Goal: Task Accomplishment & Management: Complete application form

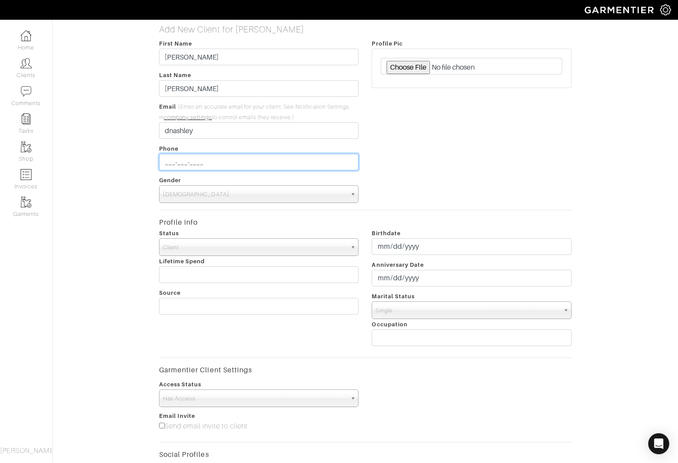
click at [202, 163] on input "___-___-____" at bounding box center [259, 162] width 200 height 17
type input "[PHONE_NUMBER]"
click at [279, 188] on span "[DEMOGRAPHIC_DATA]" at bounding box center [255, 195] width 184 height 18
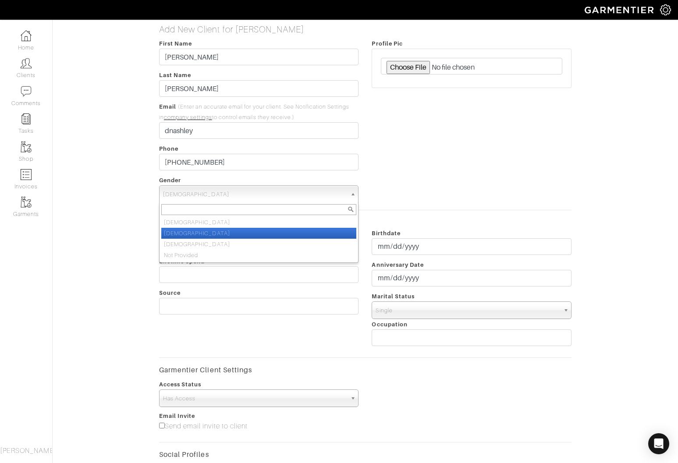
click at [196, 231] on li "[DEMOGRAPHIC_DATA]" at bounding box center [258, 233] width 195 height 11
select select "[DEMOGRAPHIC_DATA]"
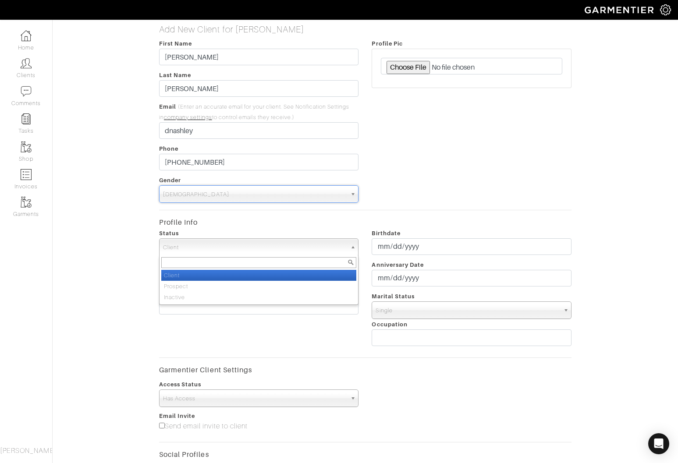
click at [193, 248] on span "Client" at bounding box center [255, 248] width 184 height 18
click at [195, 276] on li "Client" at bounding box center [258, 275] width 195 height 11
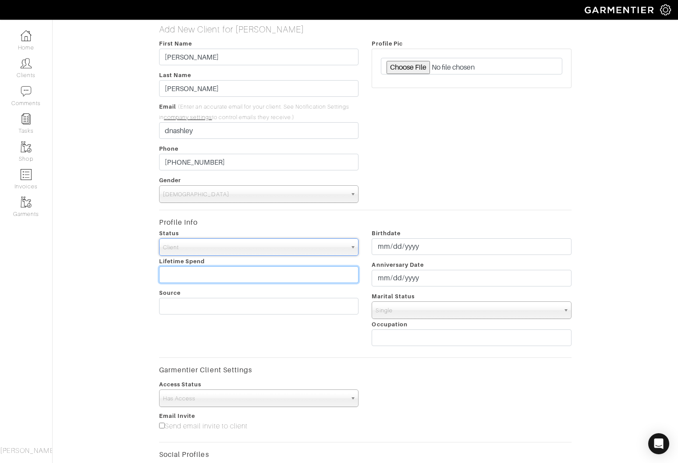
click at [193, 279] on input "text" at bounding box center [259, 274] width 200 height 17
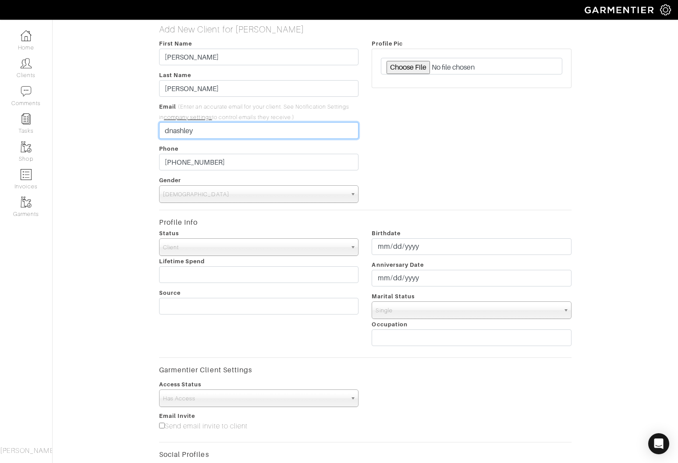
click at [243, 131] on input "dnashley" at bounding box center [259, 130] width 200 height 17
type input "dnashley84@gmail.com"
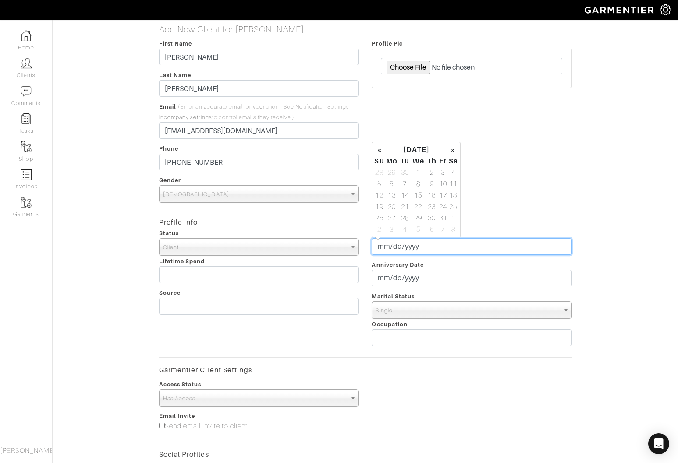
click at [380, 247] on input "date" at bounding box center [472, 246] width 200 height 17
click at [451, 149] on th "»" at bounding box center [453, 149] width 10 height 11
click at [405, 192] on td "11" at bounding box center [405, 195] width 12 height 11
click at [440, 149] on th "November 2025" at bounding box center [417, 149] width 64 height 11
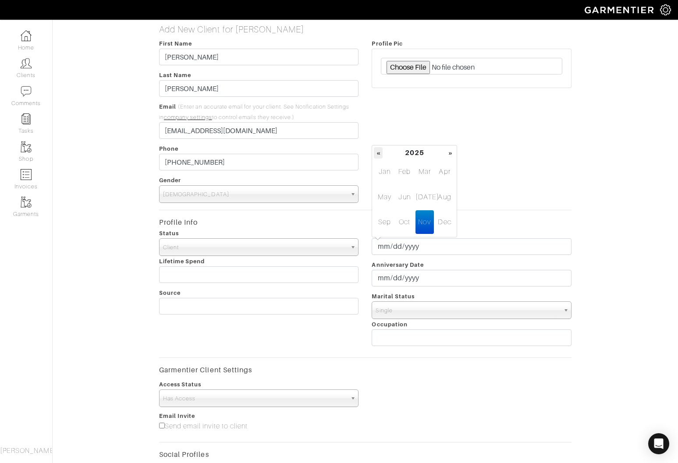
click at [379, 152] on th "«" at bounding box center [378, 152] width 9 height 11
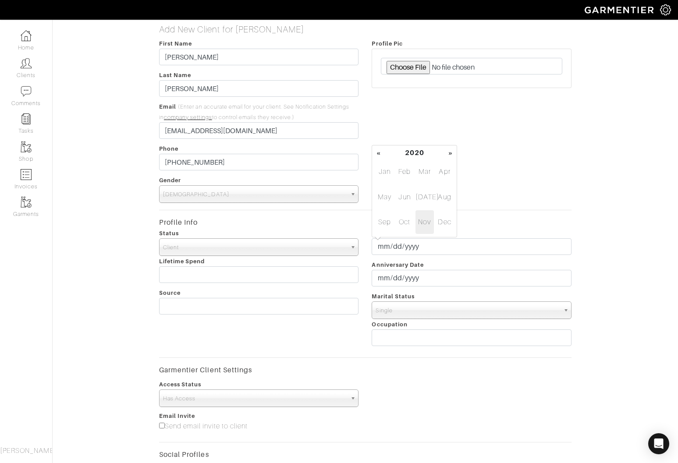
click at [379, 152] on th "«" at bounding box center [378, 152] width 9 height 11
click at [380, 152] on th "«" at bounding box center [378, 152] width 9 height 11
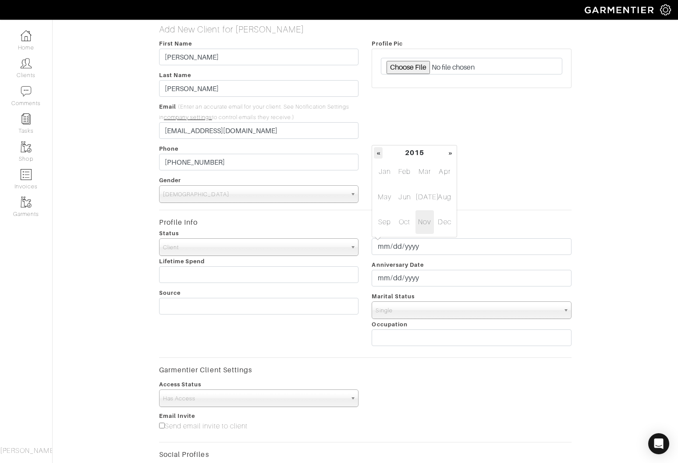
click at [380, 152] on th "«" at bounding box center [378, 152] width 9 height 11
click at [380, 153] on th "«" at bounding box center [378, 152] width 9 height 11
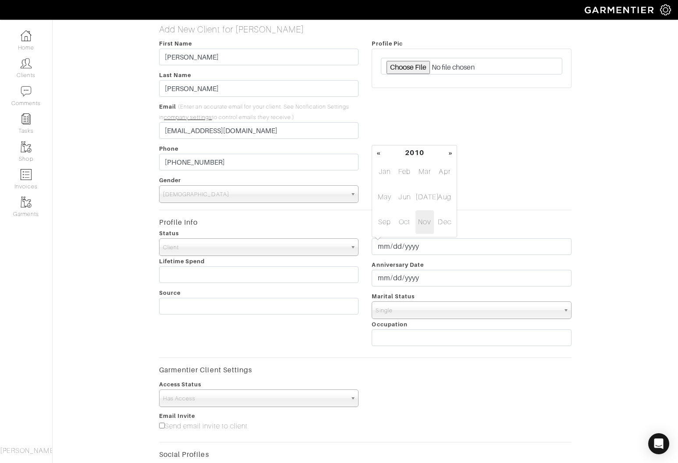
click at [380, 153] on th "«" at bounding box center [378, 152] width 9 height 11
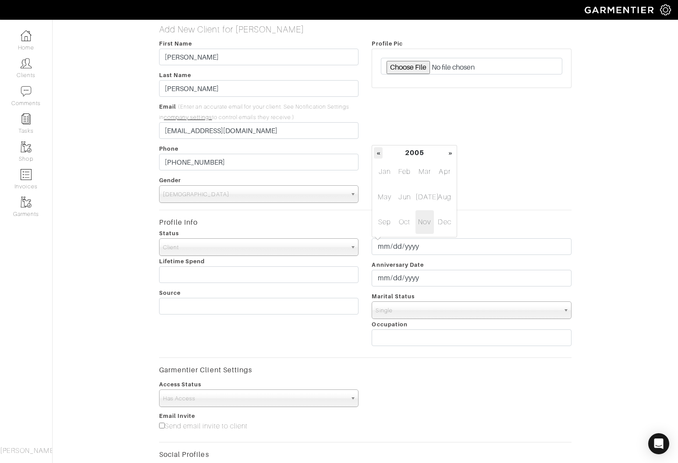
click at [380, 153] on th "«" at bounding box center [378, 152] width 9 height 11
click at [381, 153] on th "«" at bounding box center [378, 152] width 9 height 11
click at [380, 153] on th "«" at bounding box center [378, 152] width 9 height 11
click at [381, 153] on th "«" at bounding box center [378, 152] width 9 height 11
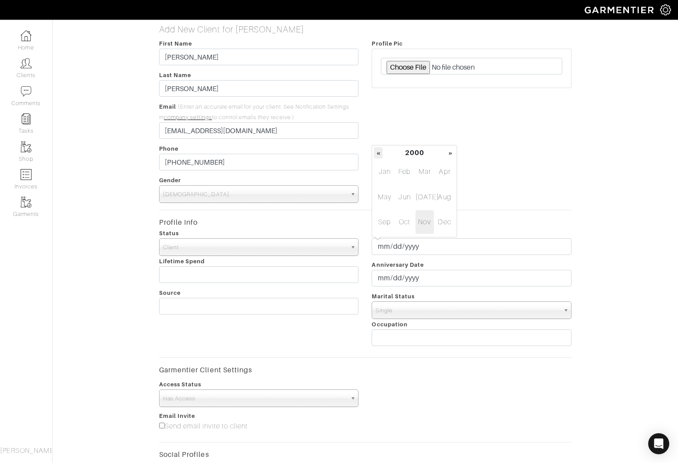
click at [380, 153] on th "«" at bounding box center [378, 152] width 9 height 11
click at [379, 153] on th "«" at bounding box center [378, 152] width 9 height 11
click at [380, 153] on th "«" at bounding box center [378, 152] width 9 height 11
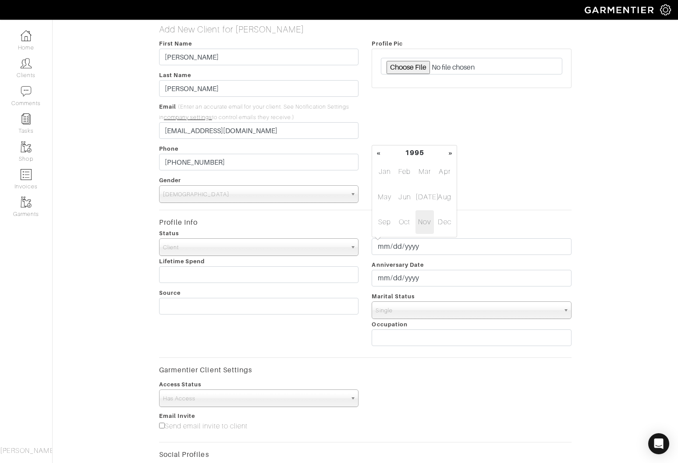
click at [380, 153] on th "«" at bounding box center [378, 152] width 9 height 11
click at [379, 153] on th "«" at bounding box center [378, 152] width 9 height 11
click at [380, 153] on th "«" at bounding box center [378, 152] width 9 height 11
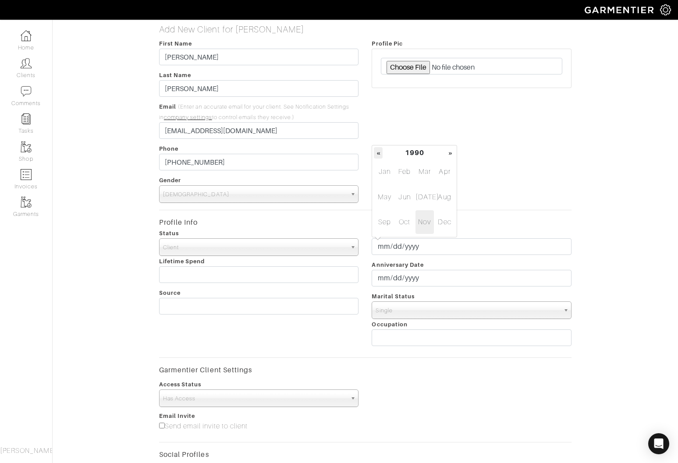
click at [380, 153] on th "«" at bounding box center [378, 152] width 9 height 11
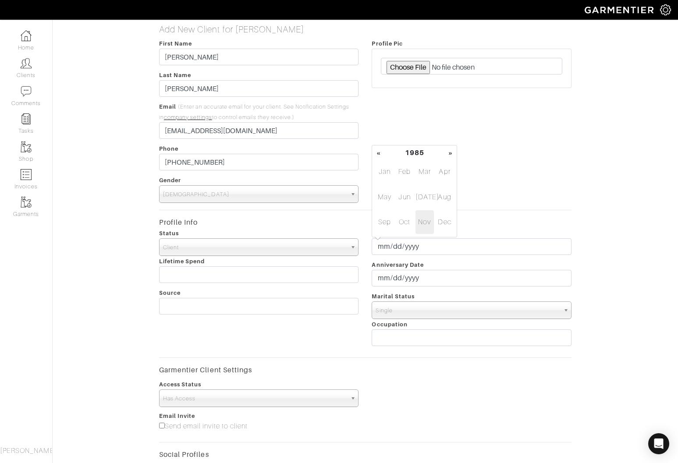
click at [380, 153] on th "«" at bounding box center [378, 152] width 9 height 11
click at [432, 131] on div "Profile Pic" at bounding box center [471, 120] width 213 height 165
click at [420, 245] on input "2025-11-11" at bounding box center [472, 246] width 200 height 17
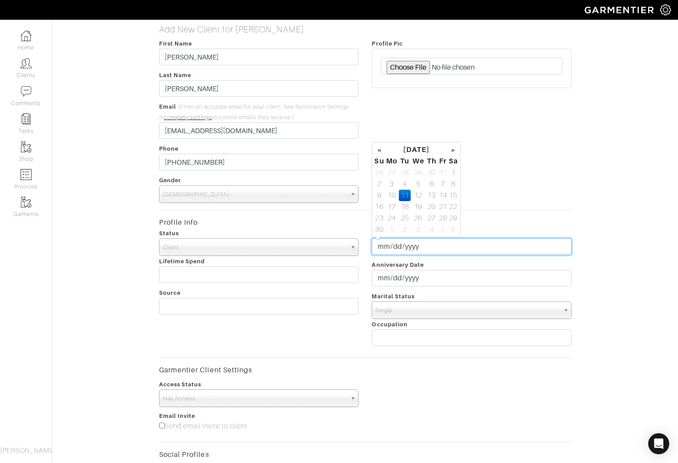
type input "2025-11-01"
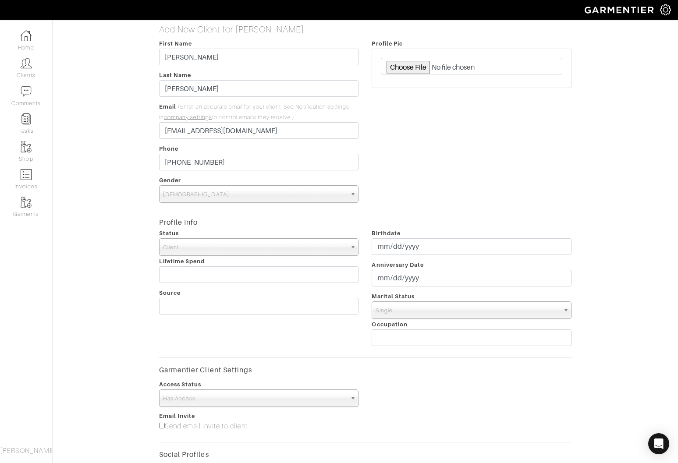
click at [616, 208] on div "Add New Client for Allison Marconi First Name Dominique Last Name Ashley Email …" at bounding box center [365, 310] width 638 height 572
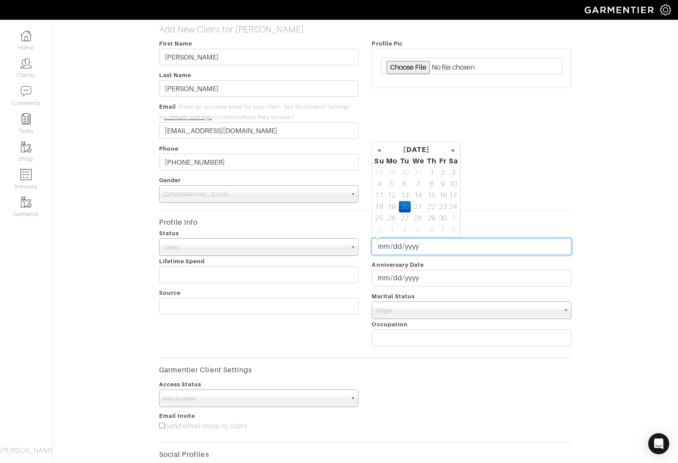
click at [378, 247] on input "1984-11-20" at bounding box center [472, 246] width 200 height 17
type input "1984-12-20"
type input "1984-12-02"
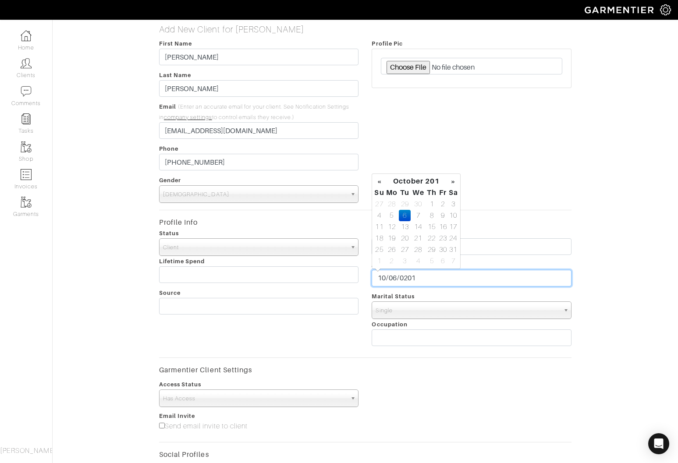
type input "2012-10-06"
click at [435, 308] on span "Single" at bounding box center [467, 311] width 184 height 18
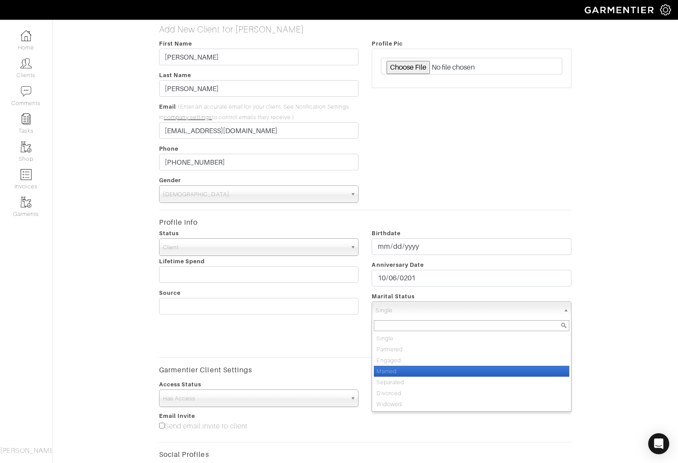
click at [418, 368] on li "Married" at bounding box center [471, 371] width 195 height 11
select select "Married"
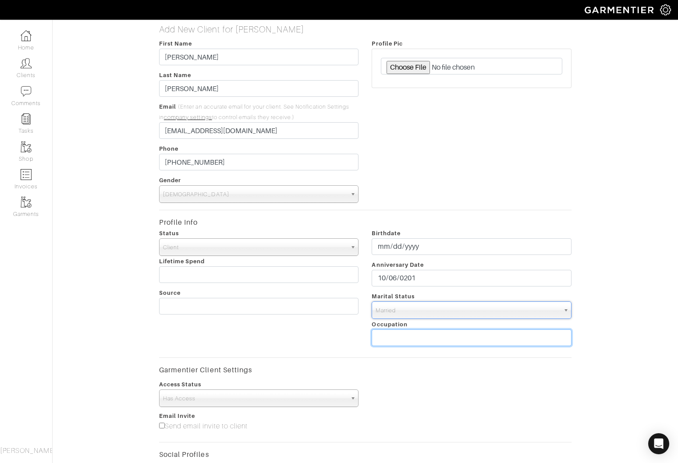
click at [427, 338] on input "text" at bounding box center [472, 337] width 200 height 17
type input "Mom"
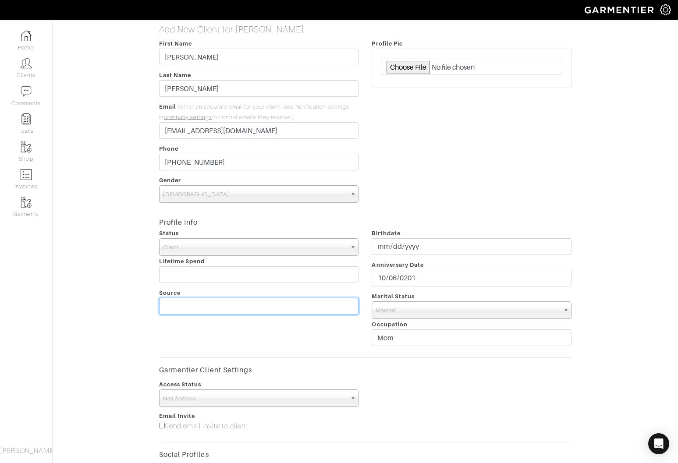
click at [182, 311] on input "text" at bounding box center [259, 306] width 200 height 17
type input "Self"
click at [475, 161] on div "Profile Pic" at bounding box center [471, 120] width 213 height 165
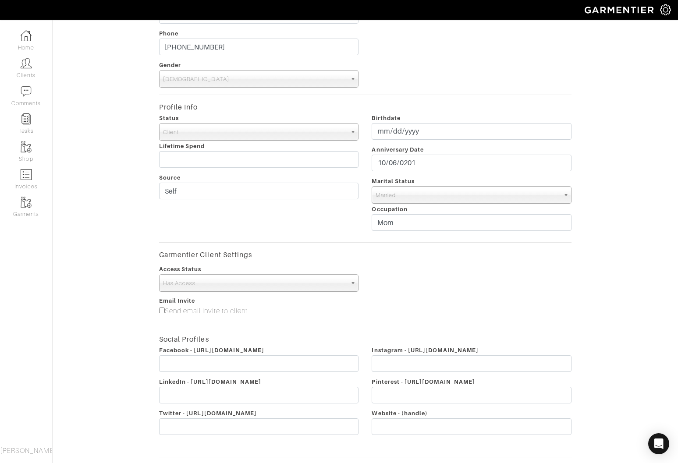
scroll to position [116, 0]
click at [254, 285] on span "Has Access" at bounding box center [255, 283] width 184 height 18
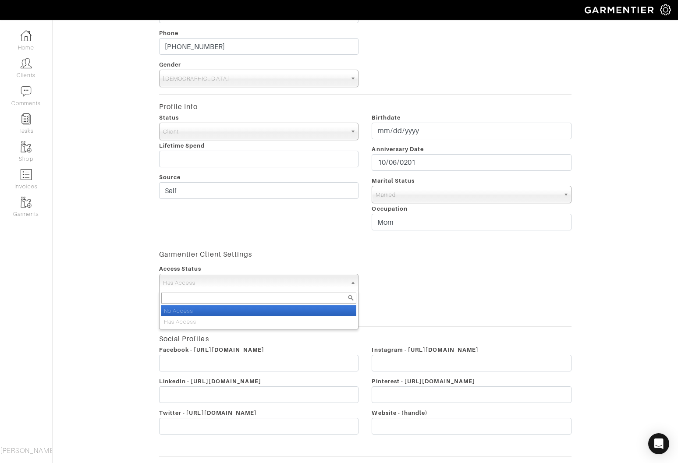
click at [246, 312] on li "No Access" at bounding box center [258, 310] width 195 height 11
select select "false"
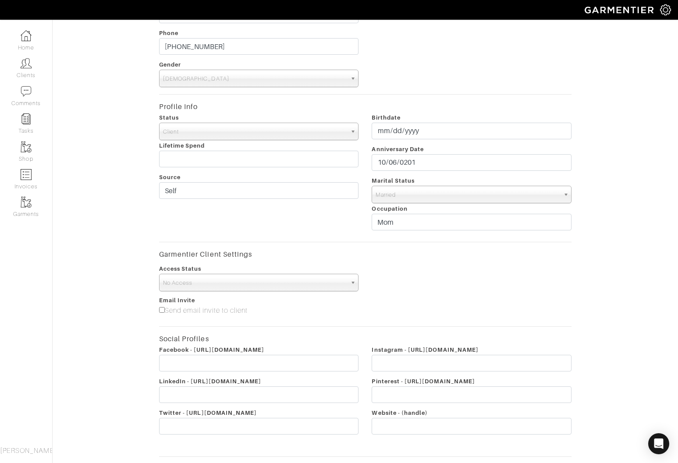
click at [187, 310] on label "Send email invite to client" at bounding box center [203, 310] width 88 height 11
click at [165, 310] on input"] "Send email invite to client" at bounding box center [162, 310] width 6 height 6
checkbox input"] "true"
click at [231, 365] on input "text" at bounding box center [259, 363] width 200 height 17
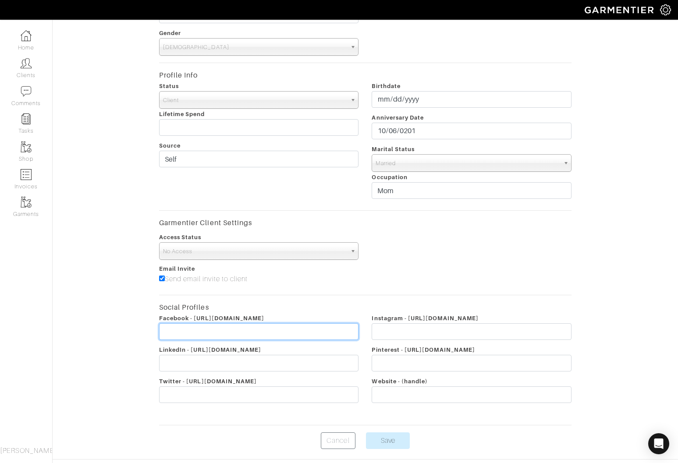
scroll to position [175, 0]
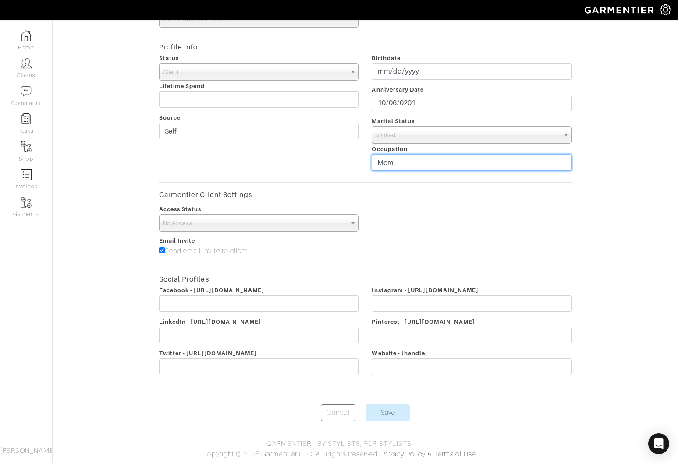
drag, startPoint x: 424, startPoint y: 159, endPoint x: 386, endPoint y: 159, distance: 38.1
click at [386, 159] on input "Mom" at bounding box center [472, 162] width 200 height 17
type input "Mama"
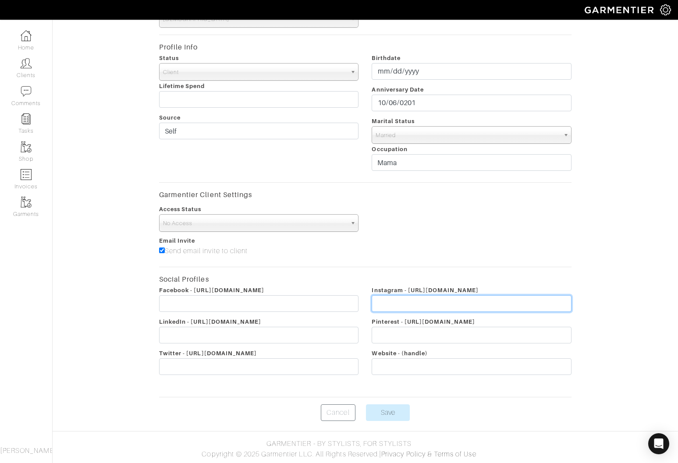
click at [462, 309] on input "text" at bounding box center [472, 303] width 200 height 17
drag, startPoint x: 525, startPoint y: 289, endPoint x: 409, endPoint y: 289, distance: 116.5
click at [409, 289] on div "Instagram - https://www.instagram.com/(handle)" at bounding box center [471, 301] width 213 height 32
copy span "https://www.instagram.com/(handle)"
drag, startPoint x: 436, startPoint y: 306, endPoint x: 424, endPoint y: 304, distance: 12.9
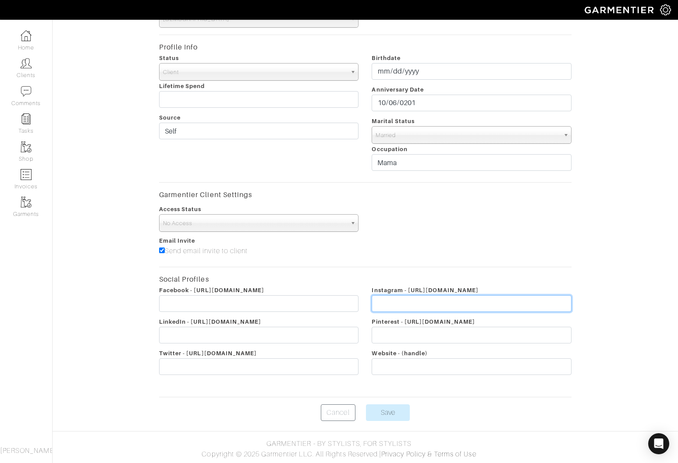
click at [422, 307] on input "text" at bounding box center [472, 303] width 200 height 17
paste input "https://www.instagram.com/(handle)"
drag, startPoint x: 496, startPoint y: 302, endPoint x: 467, endPoint y: 300, distance: 29.5
click at [467, 300] on input "https://www.instagram.com/(handle)" at bounding box center [472, 303] width 200 height 17
type input "https://www.instagram.com/dominique__ashley"
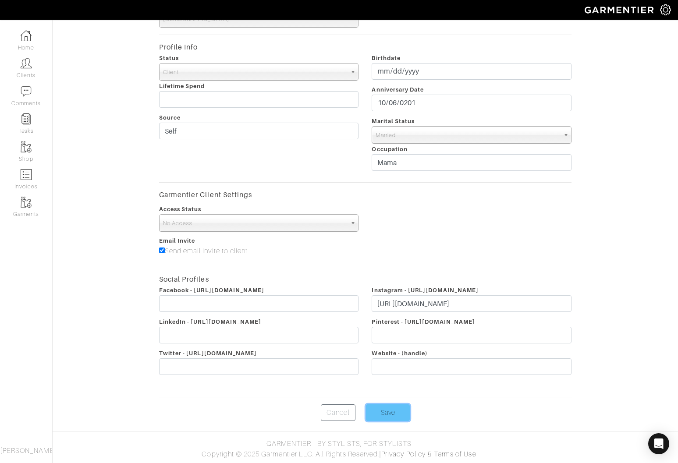
click at [393, 414] on input "Save" at bounding box center [388, 412] width 44 height 17
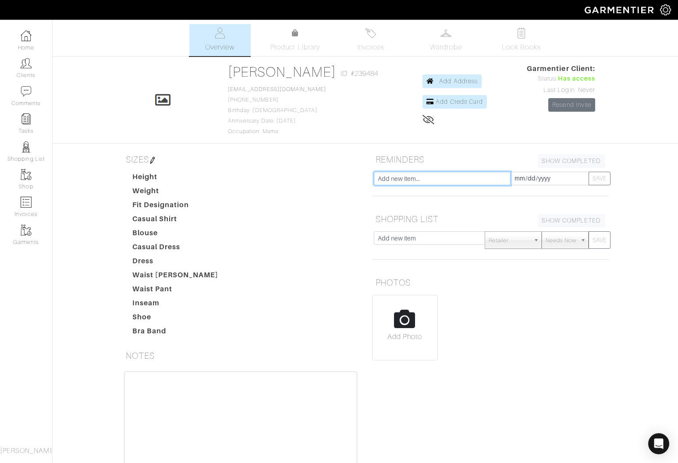
click at [398, 181] on input "text" at bounding box center [442, 179] width 137 height 14
click at [439, 239] on input "text" at bounding box center [430, 238] width 112 height 14
click at [153, 159] on img at bounding box center [152, 160] width 7 height 7
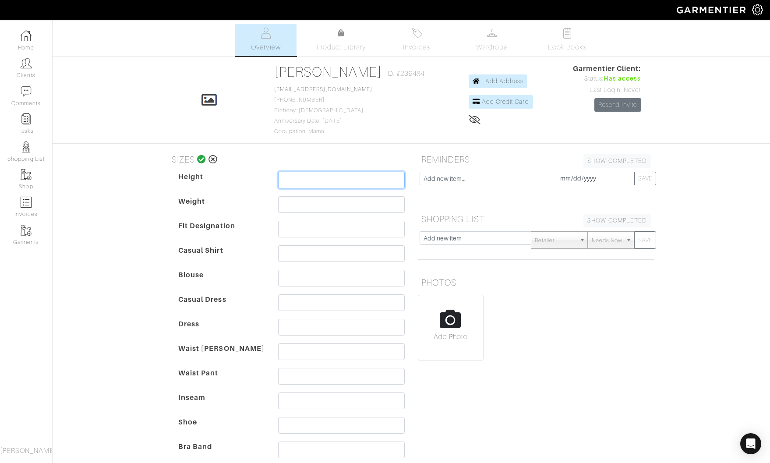
click at [341, 181] on input "text" at bounding box center [341, 180] width 127 height 17
click at [297, 180] on input "text" at bounding box center [341, 180] width 127 height 17
type input "5'0"
click at [311, 226] on input "text" at bounding box center [341, 229] width 127 height 17
type input "Petite"
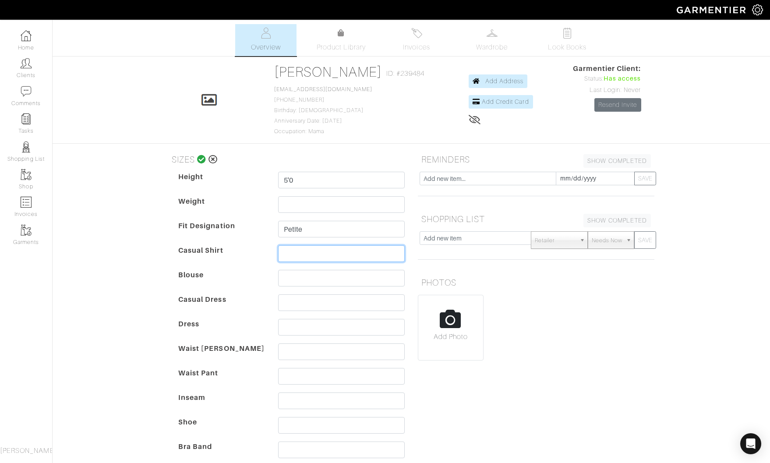
click at [300, 250] on input "text" at bounding box center [341, 253] width 127 height 17
type input "xs"
click at [304, 271] on input "text" at bounding box center [341, 278] width 127 height 17
type input "xs"
click at [294, 302] on input "text" at bounding box center [341, 302] width 127 height 17
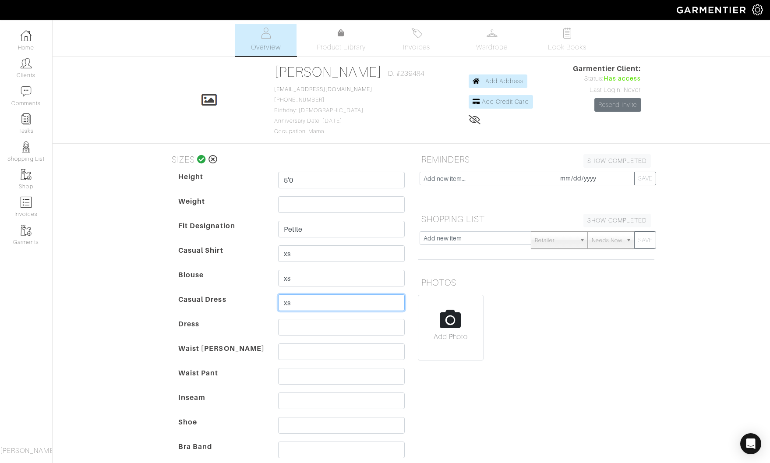
type input "xs"
click at [297, 329] on input "text" at bounding box center [341, 327] width 127 height 17
type input "xs/s"
click at [297, 353] on input "text" at bounding box center [341, 351] width 127 height 17
type input "25"
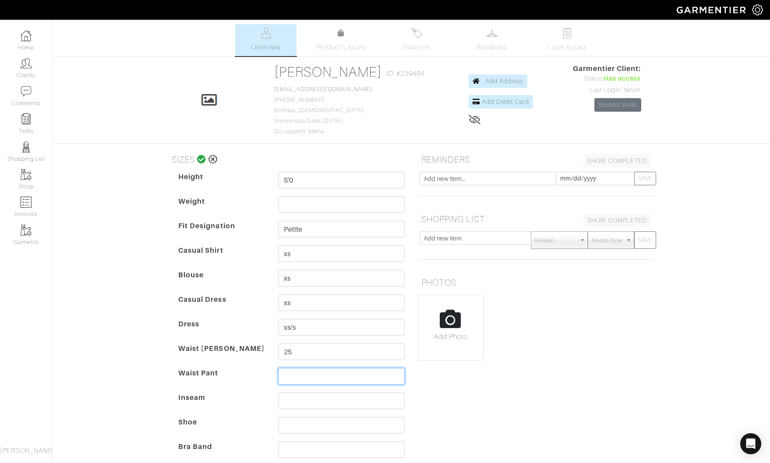
click at [298, 380] on input "text" at bounding box center [341, 376] width 127 height 17
type input "25"
click at [299, 399] on input "text" at bounding box center [341, 401] width 127 height 17
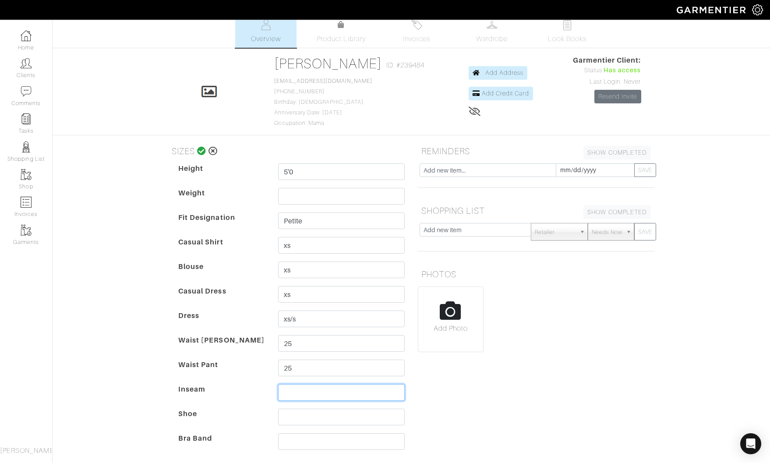
scroll to position [9, 0]
click at [294, 422] on input "text" at bounding box center [341, 416] width 127 height 17
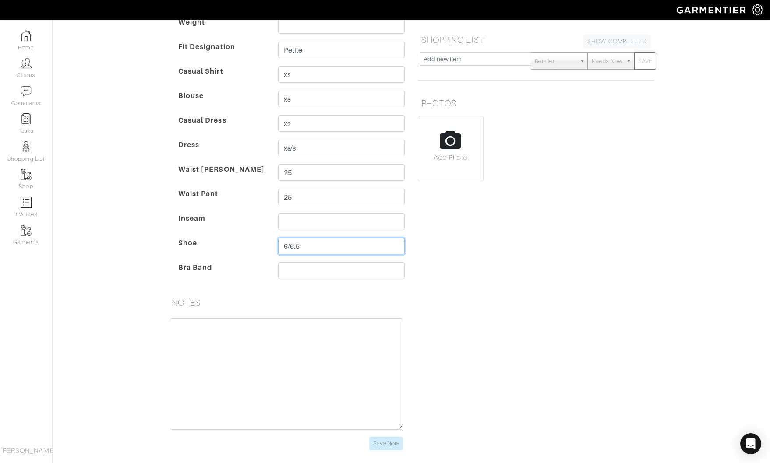
scroll to position [180, 0]
type input "6/6.5"
click at [297, 269] on input "text" at bounding box center [341, 270] width 127 height 17
click at [451, 145] on input "file" at bounding box center [450, 152] width 65 height 72
type input "C:\fakepath\IMG_8568.JPG"
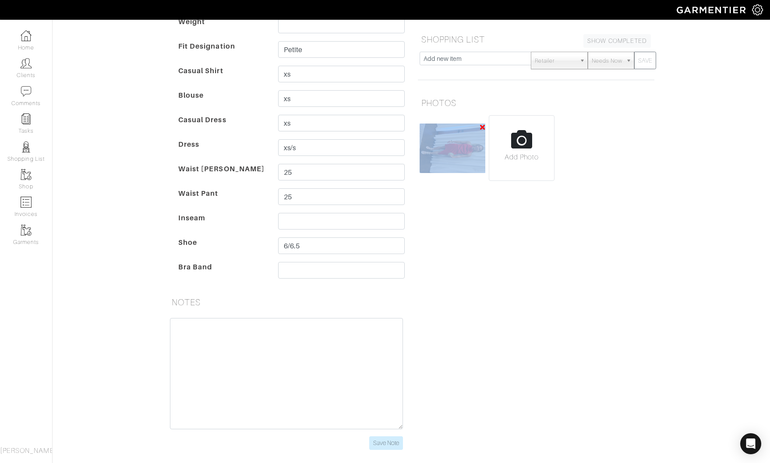
click at [450, 156] on img at bounding box center [453, 149] width 66 height 50
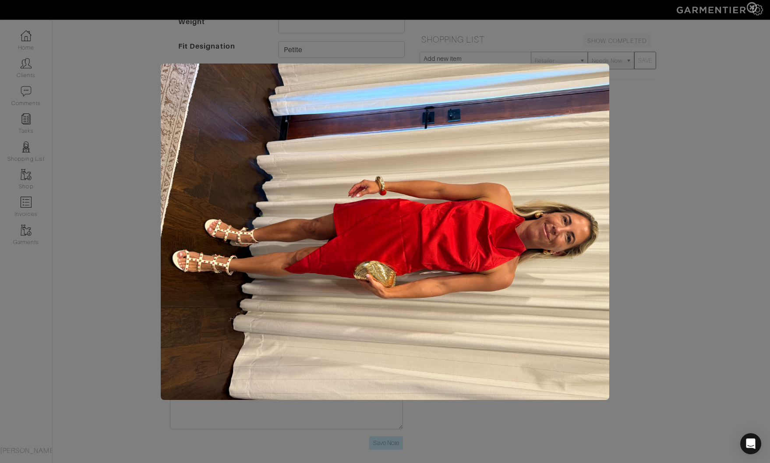
click at [657, 296] on span at bounding box center [385, 231] width 770 height 463
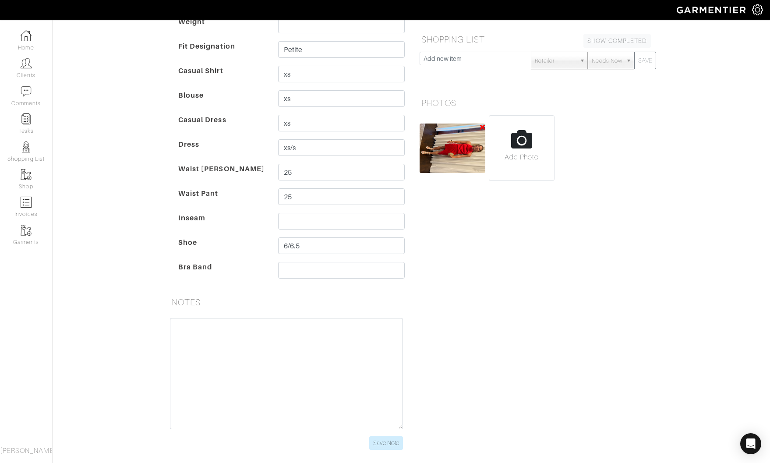
click at [482, 127] on icon at bounding box center [482, 127] width 5 height 7
click at [446, 147] on input "file" at bounding box center [450, 152] width 65 height 72
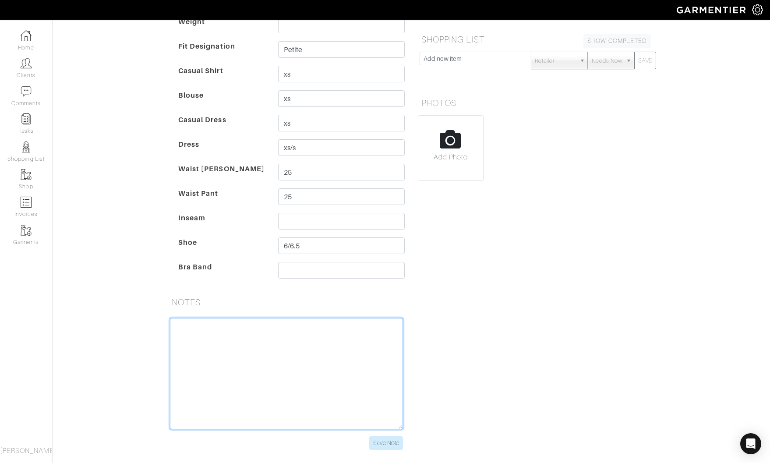
click at [279, 343] on textarea at bounding box center [286, 373] width 233 height 111
paste textarea "Dominique: Shoe size 6.5 or 7 OnCloud: 7 (see Loewe bag) Bag: $2000 or less for…"
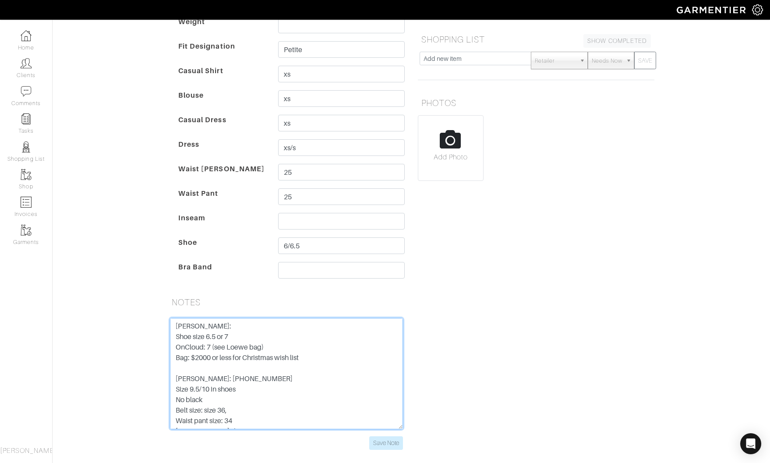
scroll to position [28, 0]
click at [190, 351] on textarea "Dominique: Shoe size 6.5 or 7 OnCloud: 7 (see Loewe bag) Bag: $2000 or less for…" at bounding box center [286, 373] width 233 height 111
click at [177, 349] on textarea "Dominique: Shoe size 6.5 or 7 OnCloud: 7 (see Loewe bag) Bag: $2000 or less for…" at bounding box center [286, 373] width 233 height 111
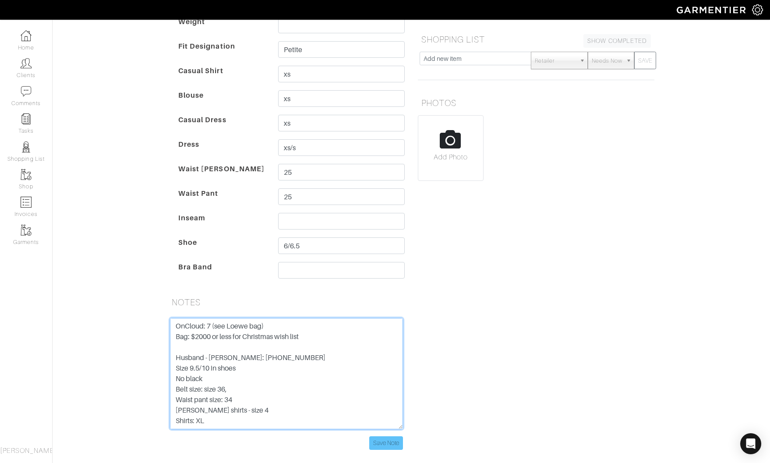
type textarea "Dominique: Shoe size 6.5 or 7 OnCloud: 7 (see Loewe bag) Bag: $2000 or less for…"
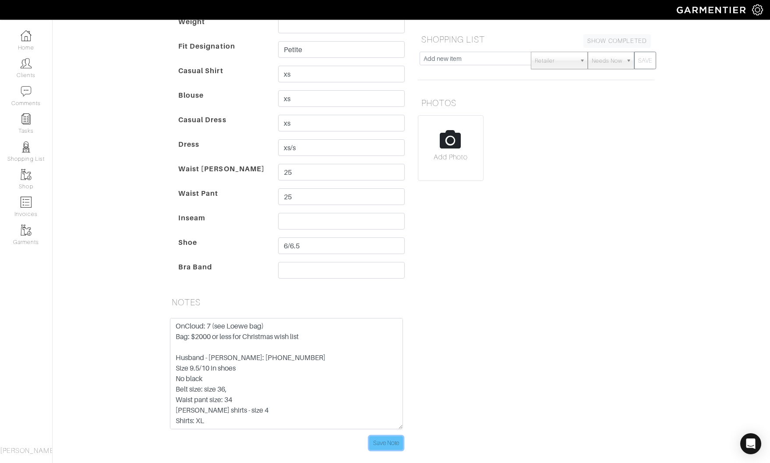
click at [396, 442] on input "Save Note" at bounding box center [386, 443] width 34 height 14
click at [452, 153] on input "file" at bounding box center [450, 152] width 65 height 72
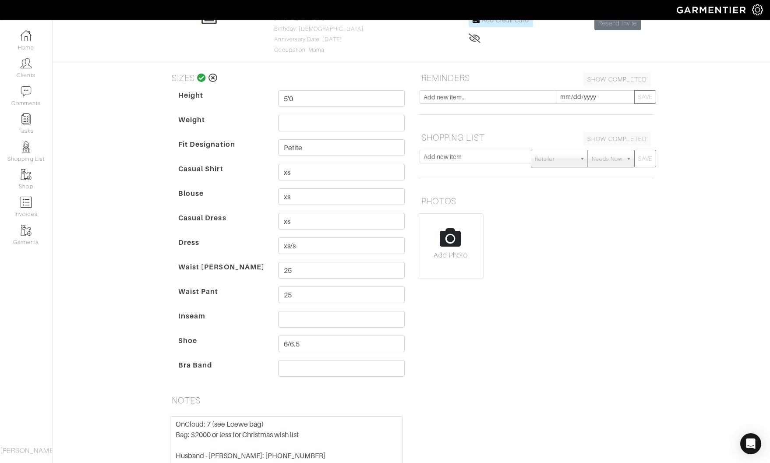
scroll to position [0, 0]
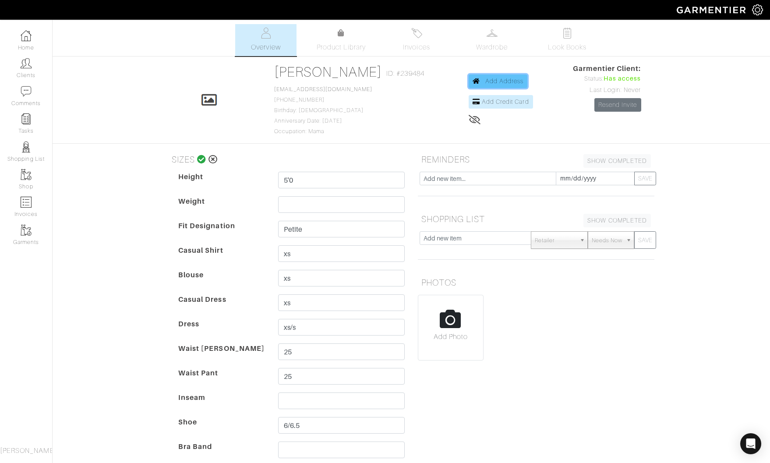
click at [515, 81] on span "Add Address" at bounding box center [504, 81] width 39 height 7
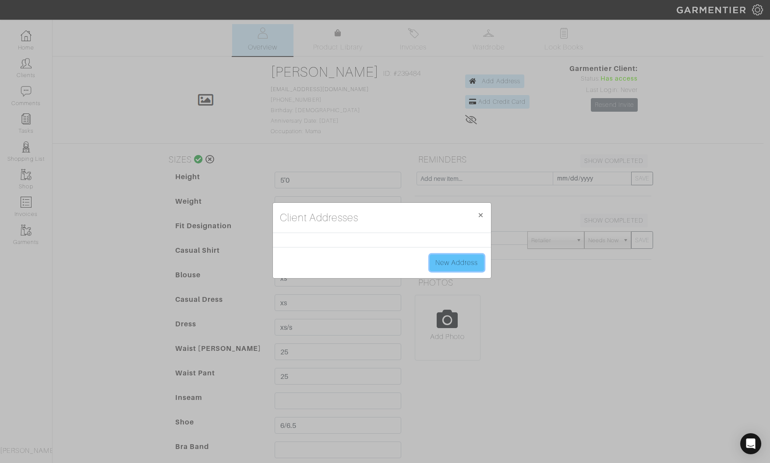
click at [452, 265] on link "New Address" at bounding box center [457, 263] width 54 height 17
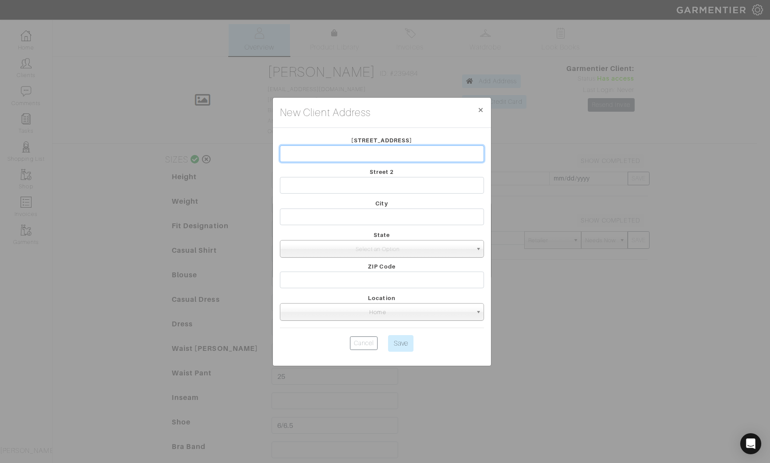
click at [358, 156] on input "text" at bounding box center [382, 153] width 204 height 17
type input "1142 Polaris Dr"
type input "Newport Beach"
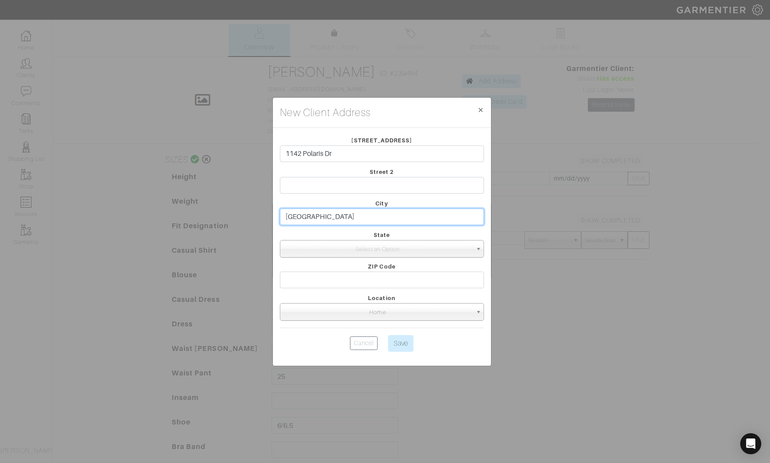
select select "6"
type input "92660-5723"
click at [404, 345] on input "Save" at bounding box center [400, 343] width 25 height 17
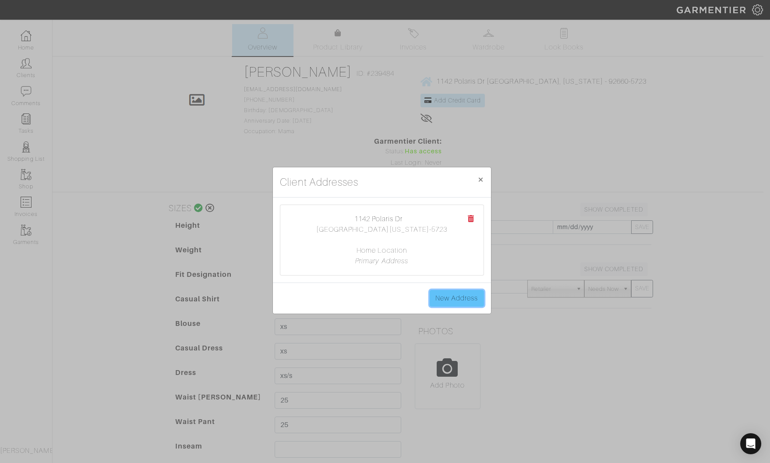
click at [468, 298] on link "New Address" at bounding box center [457, 298] width 54 height 17
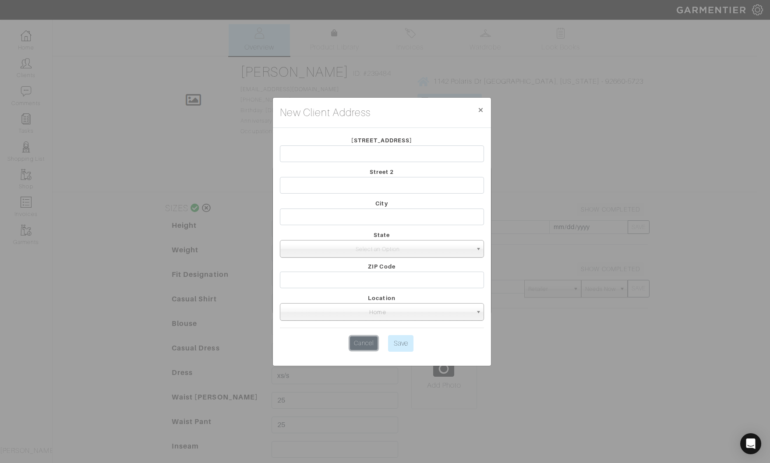
click at [365, 342] on link "Cancel" at bounding box center [364, 343] width 28 height 14
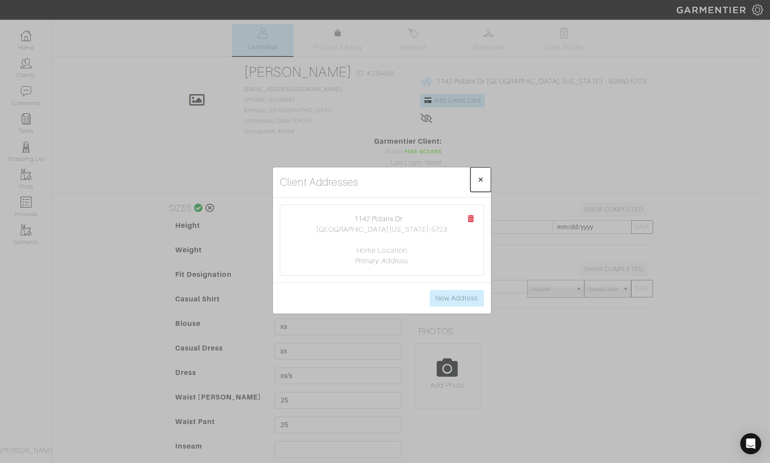
click at [481, 179] on span "×" at bounding box center [481, 179] width 7 height 12
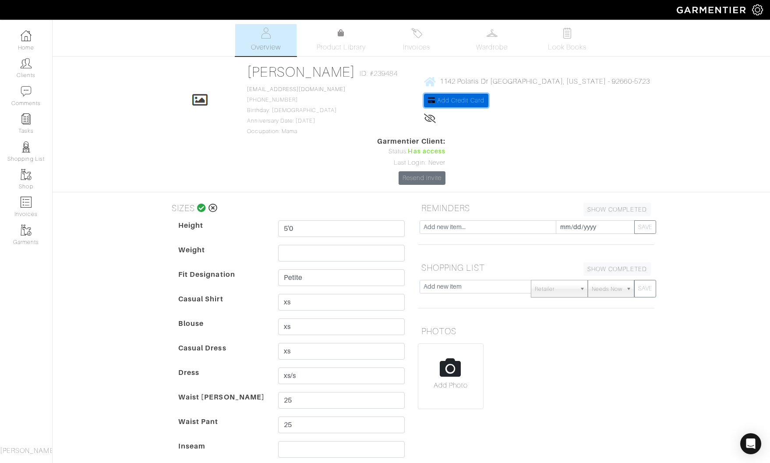
click at [437, 98] on span "Add Credit Card" at bounding box center [460, 100] width 47 height 7
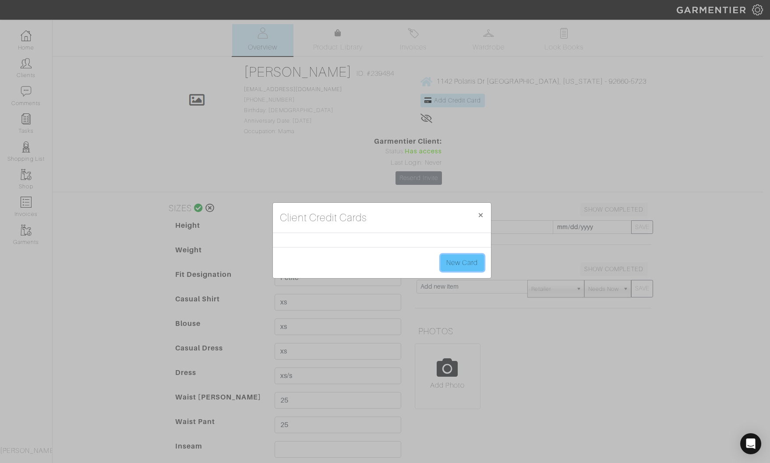
click at [457, 264] on link "New Card" at bounding box center [462, 263] width 43 height 17
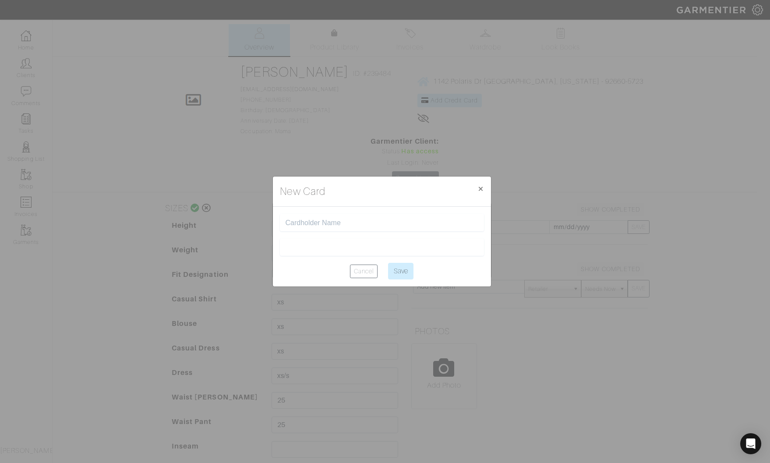
click at [331, 225] on input "text" at bounding box center [382, 223] width 193 height 8
type input "Dominique Ashley"
click at [409, 271] on input "Save" at bounding box center [400, 271] width 25 height 17
type input "Saving..."
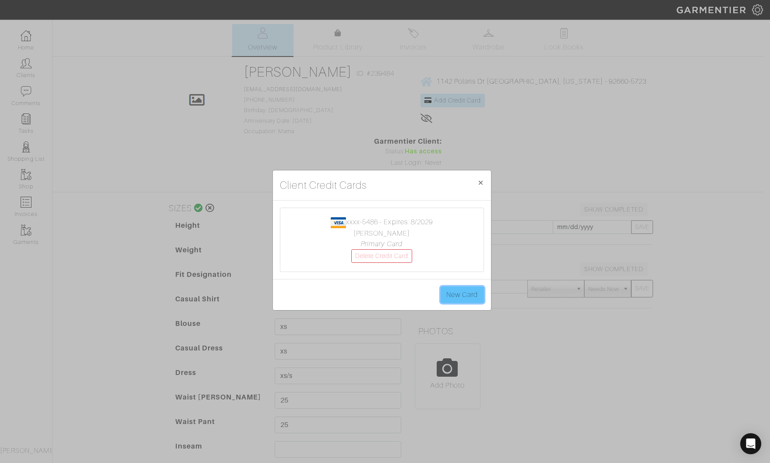
click at [459, 292] on link "New Card" at bounding box center [462, 295] width 43 height 17
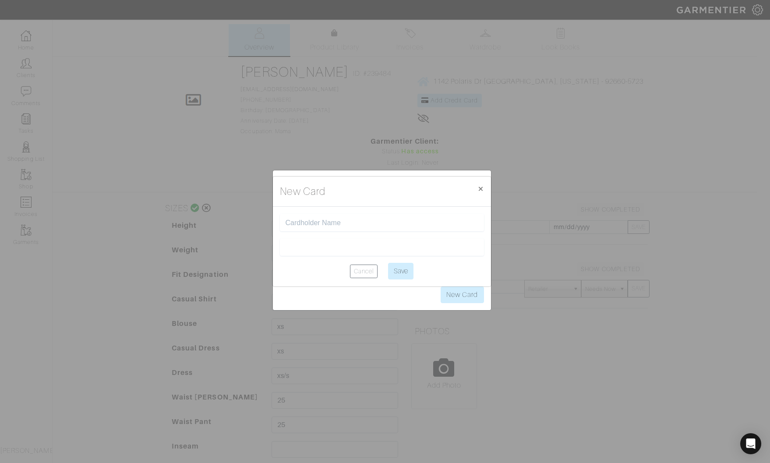
click at [347, 222] on input "text" at bounding box center [382, 223] width 193 height 8
type input "Dominique Ashley"
click at [403, 273] on input "Save" at bounding box center [400, 271] width 25 height 17
type input "Saving..."
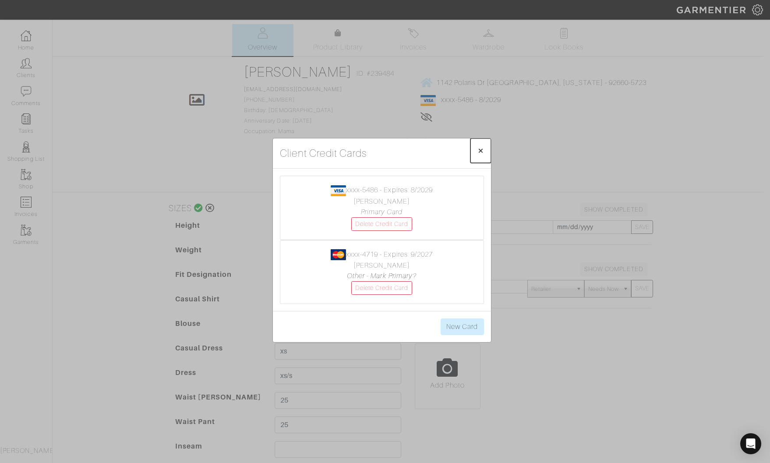
click at [482, 151] on span "×" at bounding box center [481, 151] width 7 height 12
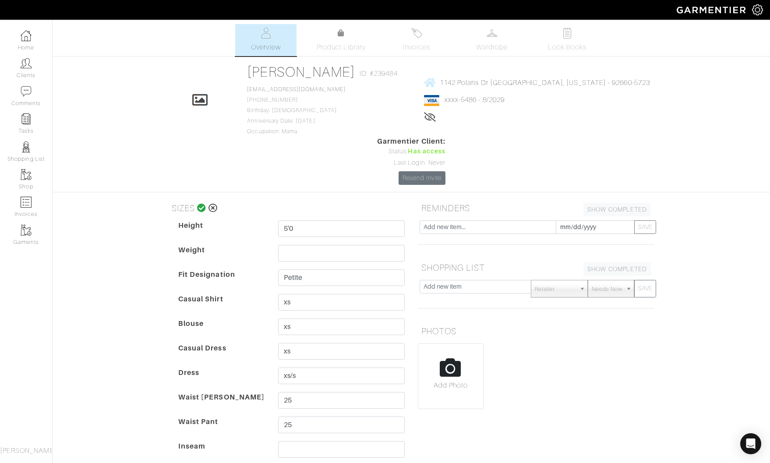
drag, startPoint x: 454, startPoint y: 333, endPoint x: 464, endPoint y: 356, distance: 25.1
click at [463, 357] on input "file" at bounding box center [450, 380] width 65 height 72
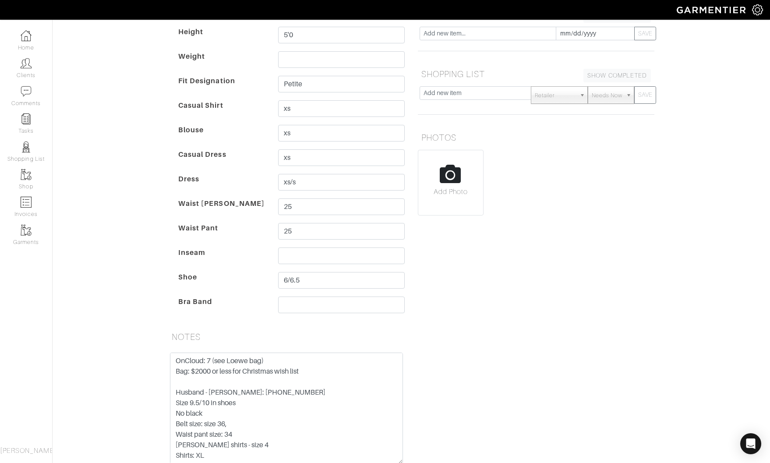
scroll to position [219, 0]
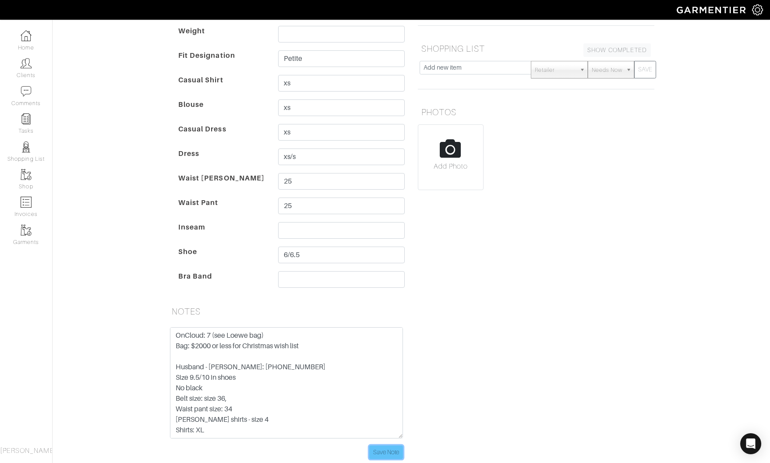
click at [390, 446] on input "Save Note" at bounding box center [386, 453] width 34 height 14
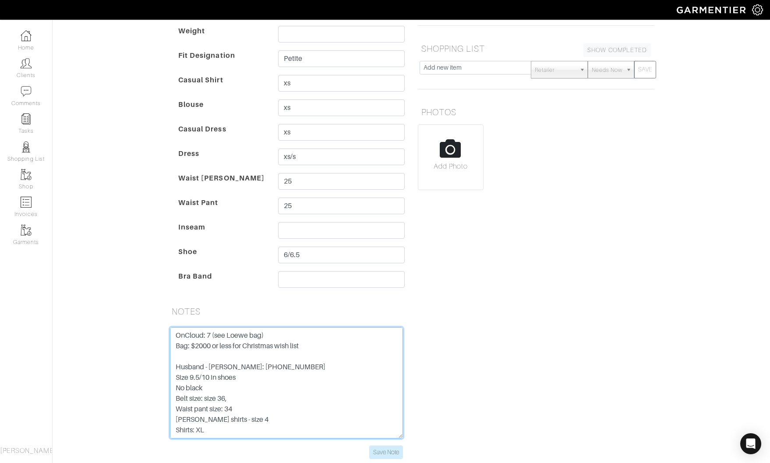
click at [199, 365] on textarea "Dominique: Shoe size 6.5 or 7 OnCloud: 7 (see Loewe bag) Bag: $2000 or less for…" at bounding box center [286, 382] width 233 height 111
type textarea "Dominique: Shoe size 6.5 or 7 OnCloud: 7 (see Loewe bag) Bag: $2000 or less for…"
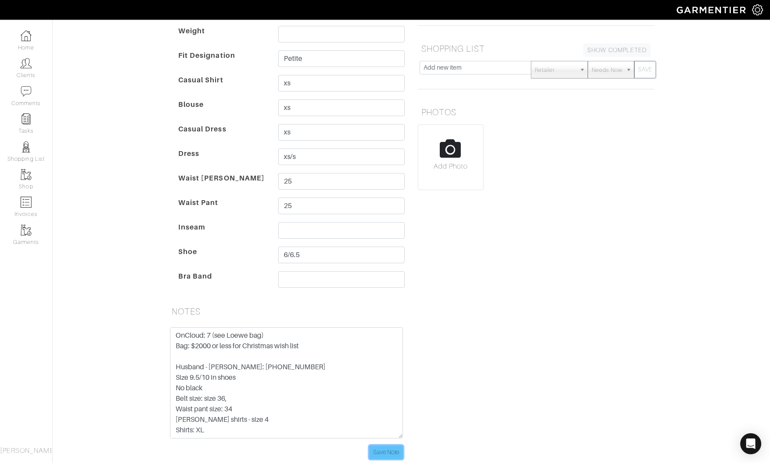
click at [397, 446] on input "Save Note" at bounding box center [386, 453] width 34 height 14
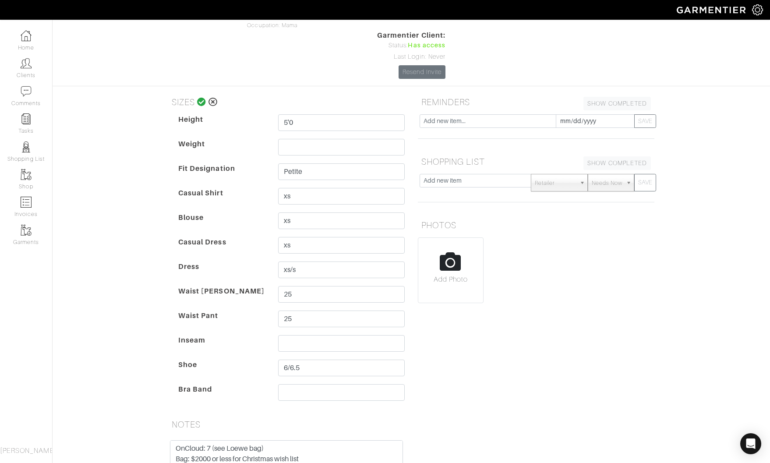
scroll to position [0, 0]
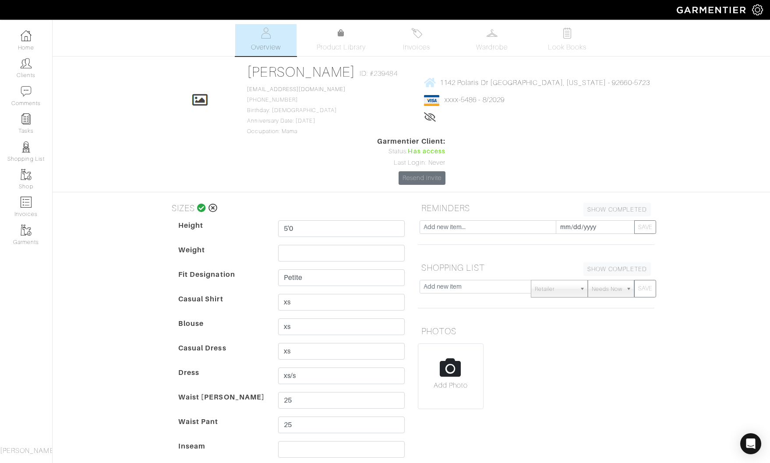
click at [424, 117] on icon at bounding box center [430, 116] width 12 height 7
click at [424, 117] on icon at bounding box center [429, 116] width 11 height 7
click at [424, 117] on icon at bounding box center [430, 116] width 12 height 7
click at [424, 116] on icon at bounding box center [429, 116] width 11 height 7
click at [347, 40] on link "Product Library" at bounding box center [341, 40] width 61 height 25
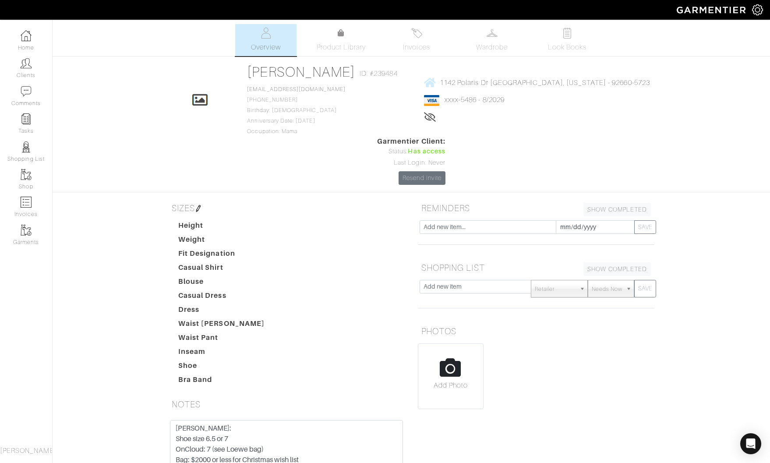
drag, startPoint x: 672, startPoint y: 90, endPoint x: 586, endPoint y: 59, distance: 91.3
click at [586, 59] on div "Dominique Ashley Overview Overview Product Library Invoices Wardrobe Look Books…" at bounding box center [385, 293] width 770 height 538
click at [681, 82] on div "Dominique Ashley Overview Overview Product Library Invoices Wardrobe Look Books…" at bounding box center [385, 293] width 770 height 538
click at [23, 63] on img at bounding box center [26, 63] width 11 height 11
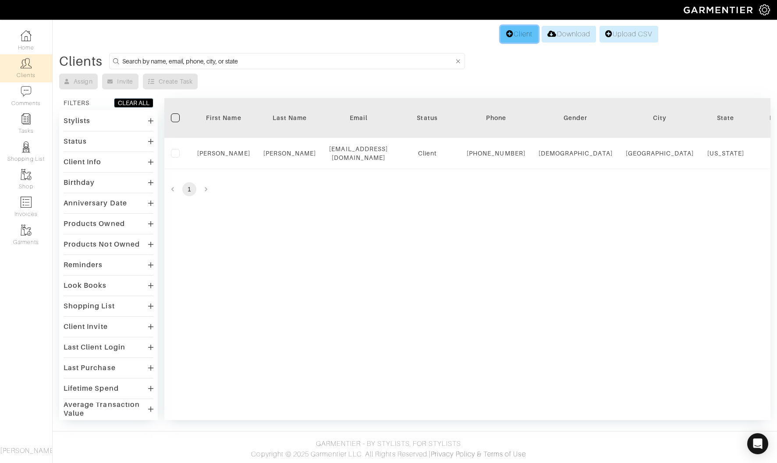
click at [516, 33] on link "Client" at bounding box center [519, 34] width 38 height 17
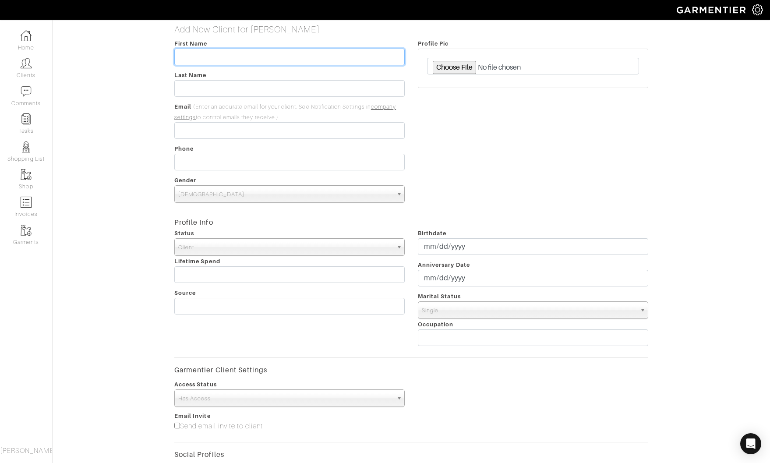
click at [250, 60] on input "text" at bounding box center [289, 57] width 230 height 17
type input "TRACY"
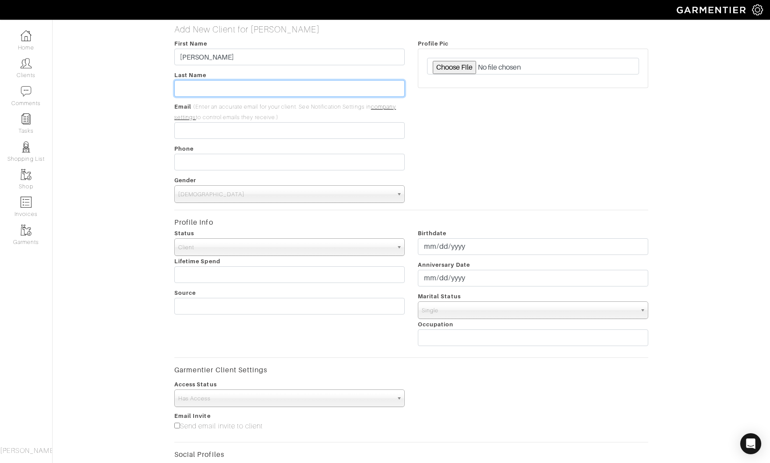
type input "WEIGAND"
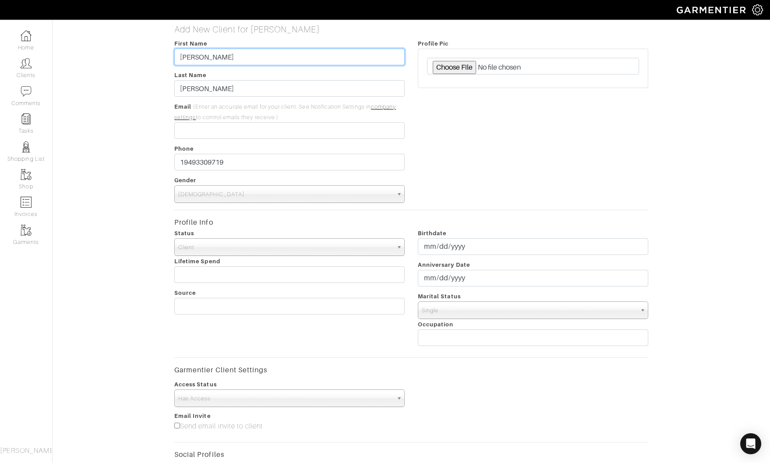
type input "194-933-0971"
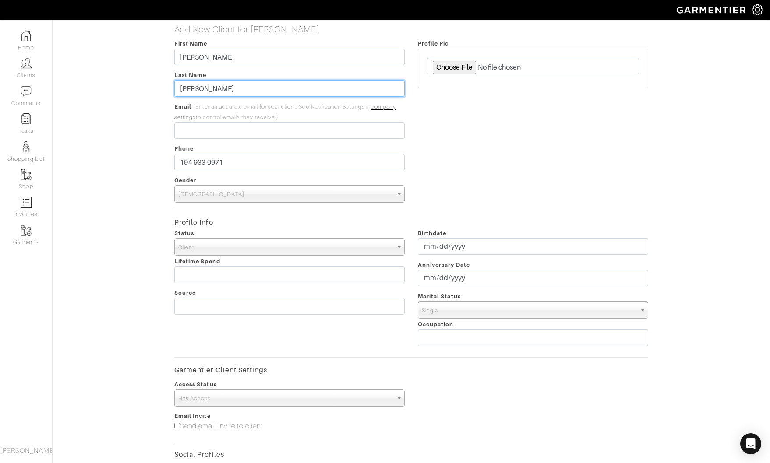
drag, startPoint x: 233, startPoint y: 92, endPoint x: 187, endPoint y: 87, distance: 46.3
click at [187, 87] on input "WEIGAND" at bounding box center [289, 88] width 230 height 17
type input "Wiegand"
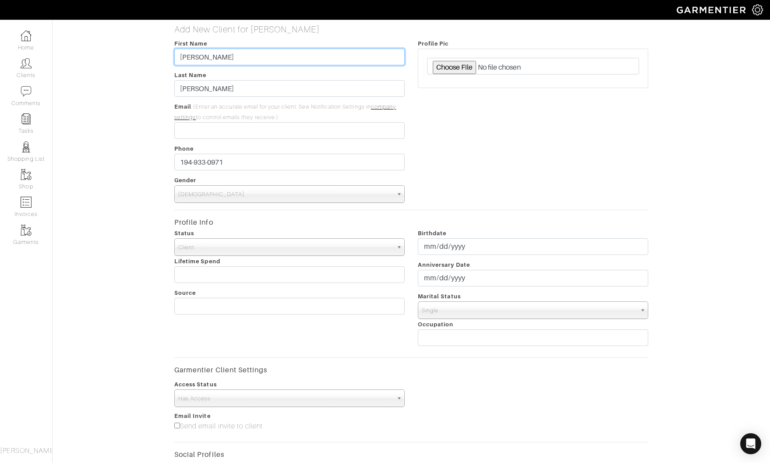
drag, startPoint x: 203, startPoint y: 58, endPoint x: 182, endPoint y: 57, distance: 21.1
click at [182, 57] on input "TRACY" at bounding box center [289, 57] width 230 height 17
type input "Tracy"
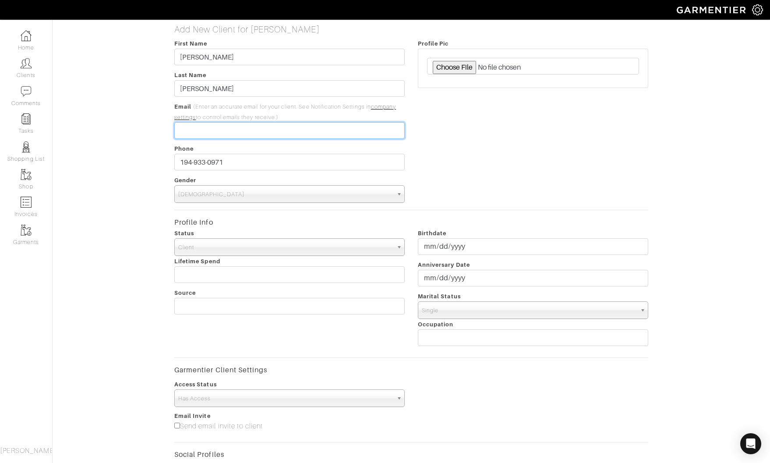
click at [203, 127] on input "email" at bounding box center [289, 130] width 230 height 17
type input "tracy"
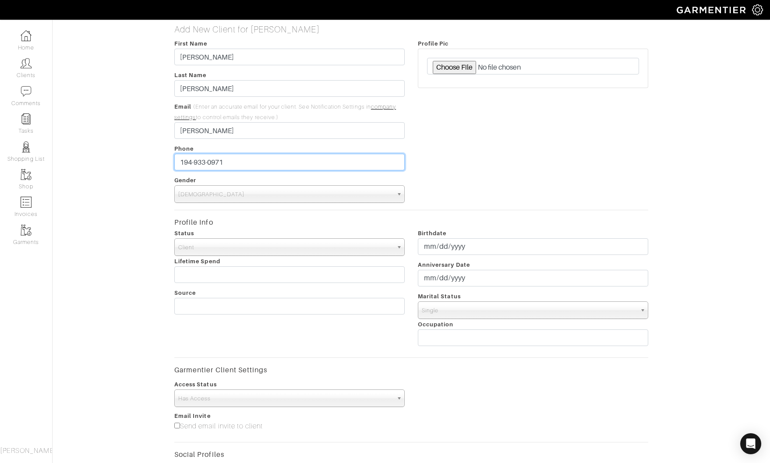
drag, startPoint x: 231, startPoint y: 161, endPoint x: 165, endPoint y: 160, distance: 65.7
click at [165, 160] on div "Add New Client for Allison Marconi First Name Tracy Last Name Wiegand Email (En…" at bounding box center [411, 310] width 731 height 572
drag, startPoint x: 189, startPoint y: 159, endPoint x: 235, endPoint y: 163, distance: 46.2
click at [224, 160] on div "Add New Client for Allison Marconi First Name Tracy Last Name Wiegand Email (En…" at bounding box center [411, 310] width 731 height 572
drag, startPoint x: 245, startPoint y: 169, endPoint x: 236, endPoint y: 163, distance: 11.1
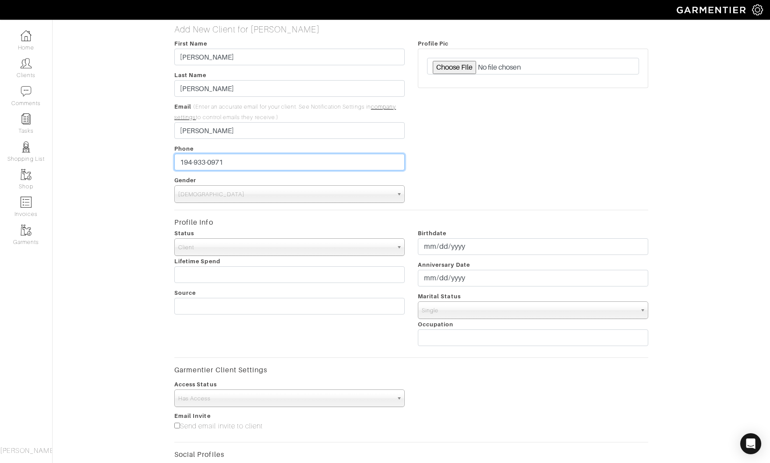
click at [236, 163] on input "194-933-0971" at bounding box center [289, 162] width 230 height 17
type input "[PHONE_NUMBER]"
click at [245, 193] on span "Male" at bounding box center [285, 195] width 215 height 18
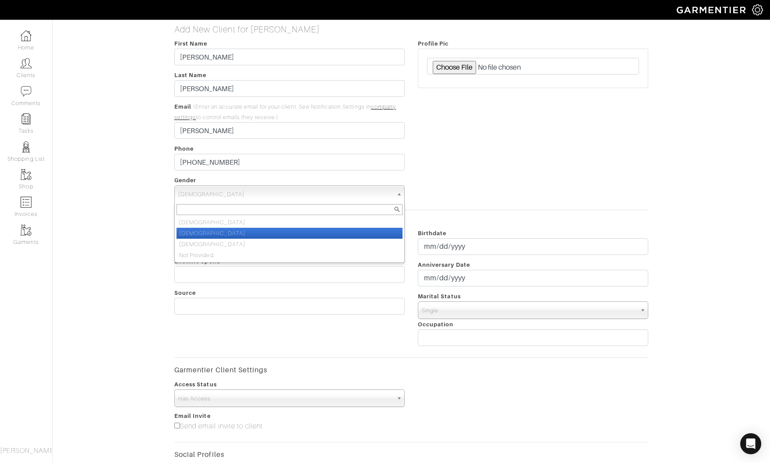
click at [238, 234] on li "Female" at bounding box center [290, 233] width 226 height 11
select select "Female"
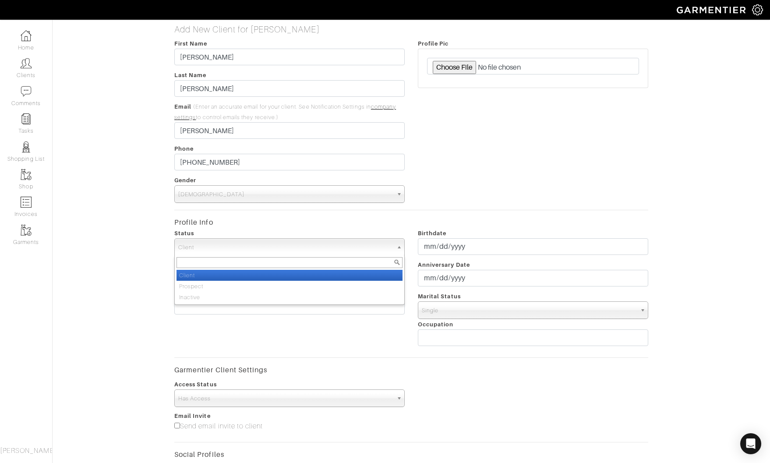
click at [250, 241] on span "Client" at bounding box center [285, 248] width 215 height 18
click at [227, 274] on li "Client" at bounding box center [290, 275] width 226 height 11
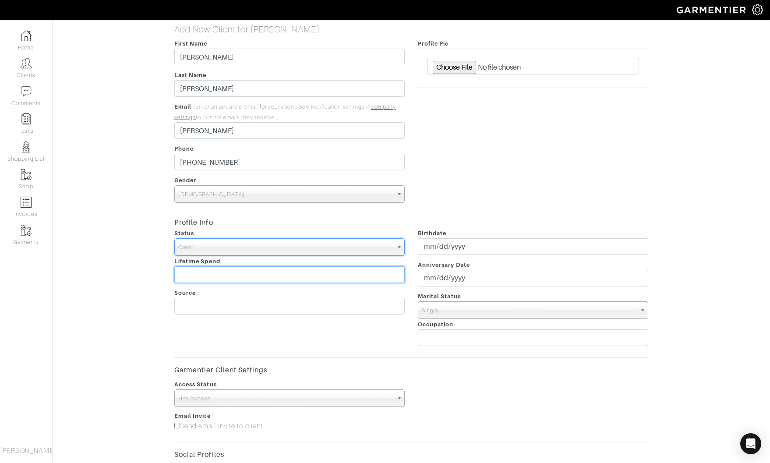
click at [227, 270] on input "text" at bounding box center [289, 274] width 230 height 17
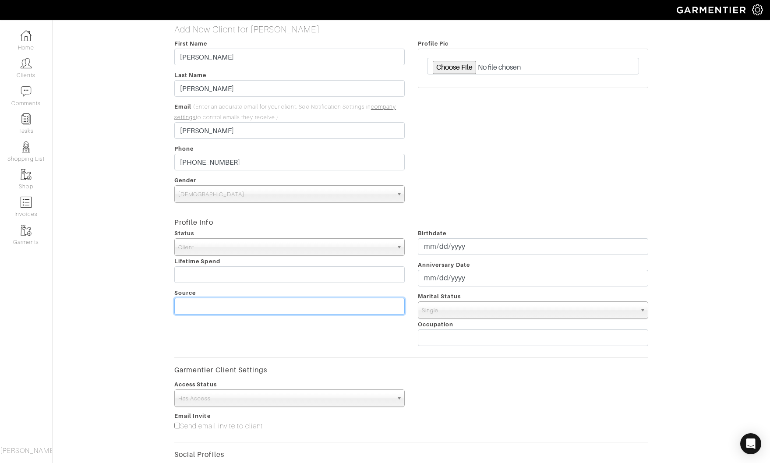
click at [382, 308] on input "text" at bounding box center [289, 306] width 230 height 17
type input "Self"
click at [511, 214] on form "First Name Tracy Last Name Wiegand Email (Enter an accurate email for your clie…" at bounding box center [411, 317] width 474 height 558
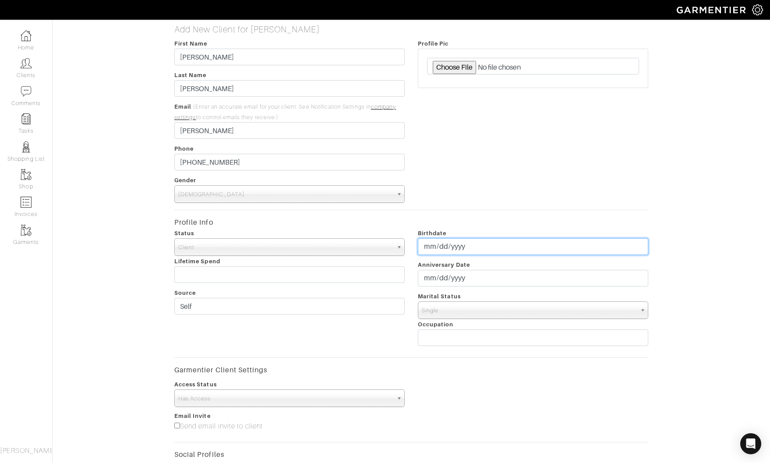
click at [431, 250] on input "date" at bounding box center [533, 246] width 230 height 17
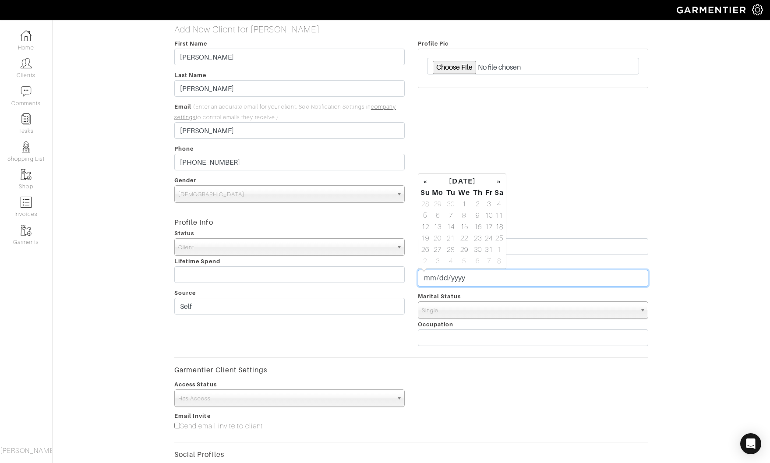
click at [471, 278] on input "date" at bounding box center [533, 278] width 230 height 17
click at [554, 158] on div "Profile Pic" at bounding box center [533, 120] width 244 height 165
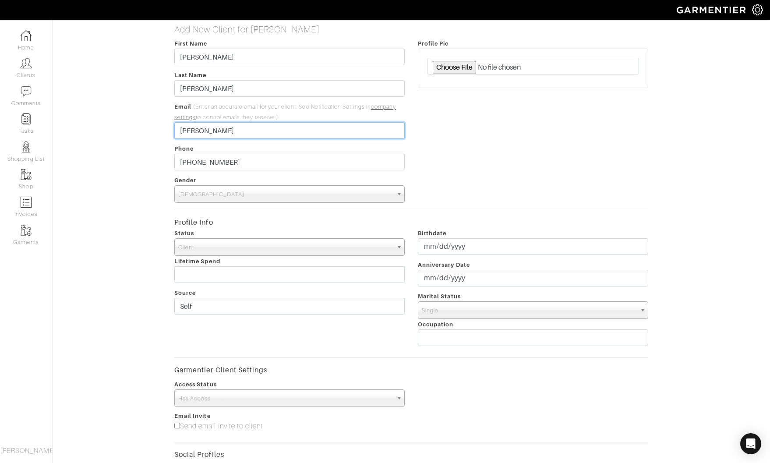
click at [196, 130] on input "tracy" at bounding box center [289, 130] width 230 height 17
type input "[EMAIL_ADDRESS][DOMAIN_NAME]"
click at [492, 380] on div "Access Status No Access Has Access Has Access" at bounding box center [411, 393] width 487 height 28
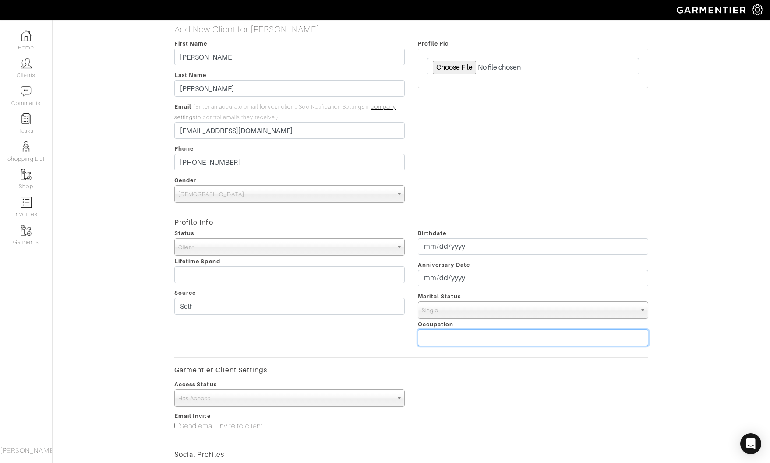
click at [481, 339] on input "text" at bounding box center [533, 337] width 230 height 17
type input "Nurse Practioner / Injector"
click at [492, 354] on form "First Name Tracy Last Name Wiegand Email (Enter an accurate email for your clie…" at bounding box center [411, 317] width 474 height 558
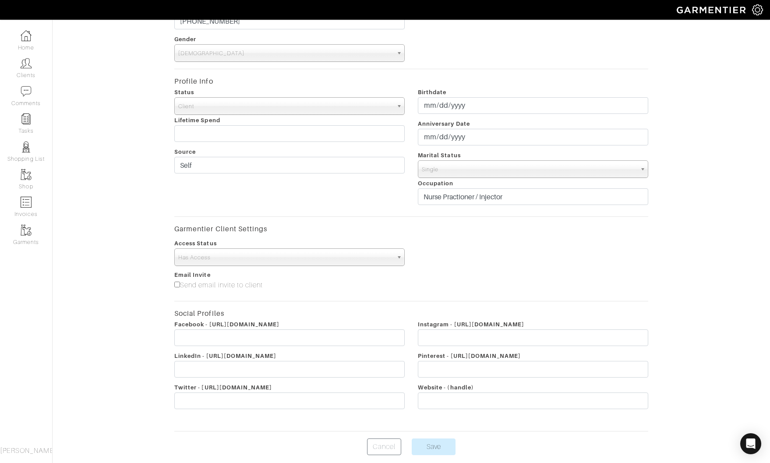
scroll to position [175, 0]
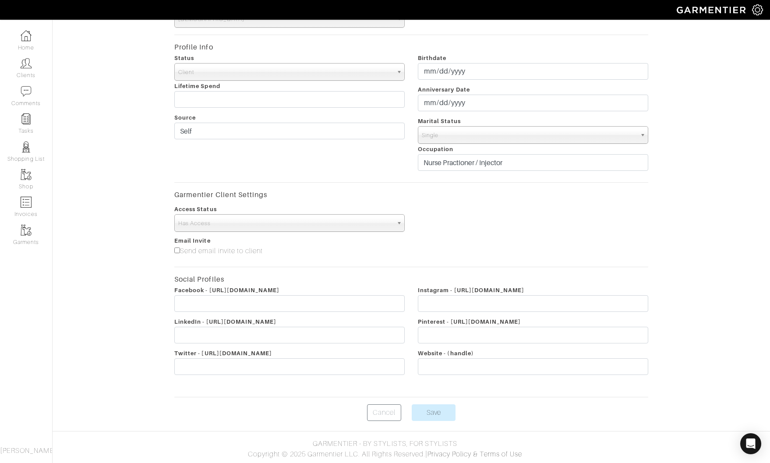
click at [258, 222] on span "Has Access" at bounding box center [285, 224] width 215 height 18
click at [231, 252] on label "Send email invite to client" at bounding box center [218, 251] width 88 height 11
click at [180, 252] on input"] "Send email invite to client" at bounding box center [177, 251] width 6 height 6
checkbox input"] "true"
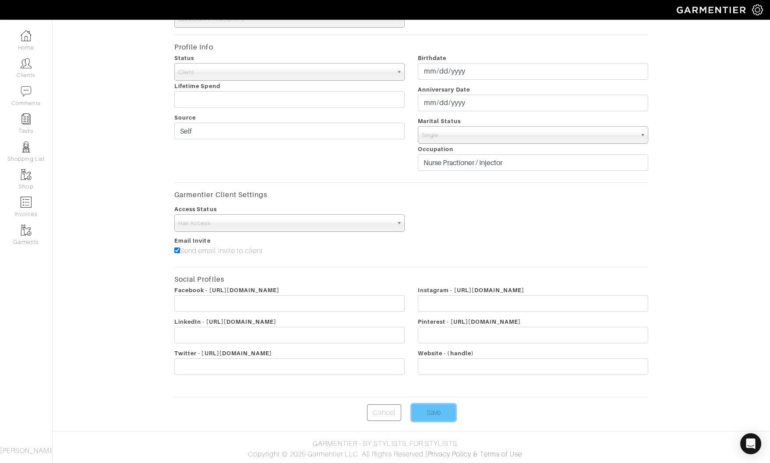
click at [439, 414] on input "Save" at bounding box center [434, 412] width 44 height 17
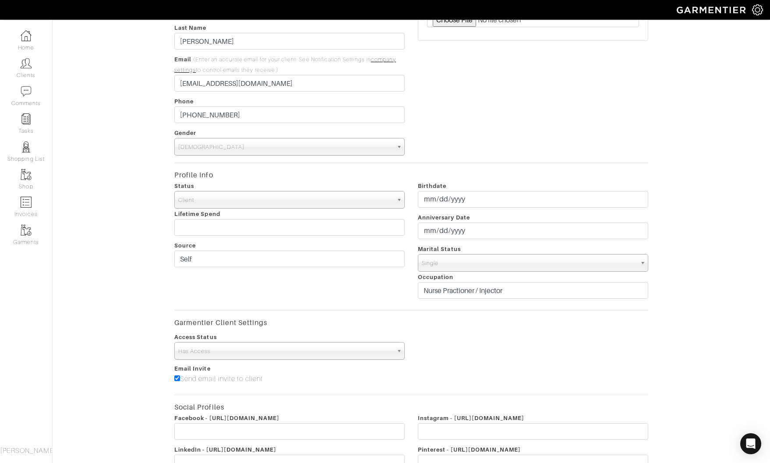
scroll to position [0, 0]
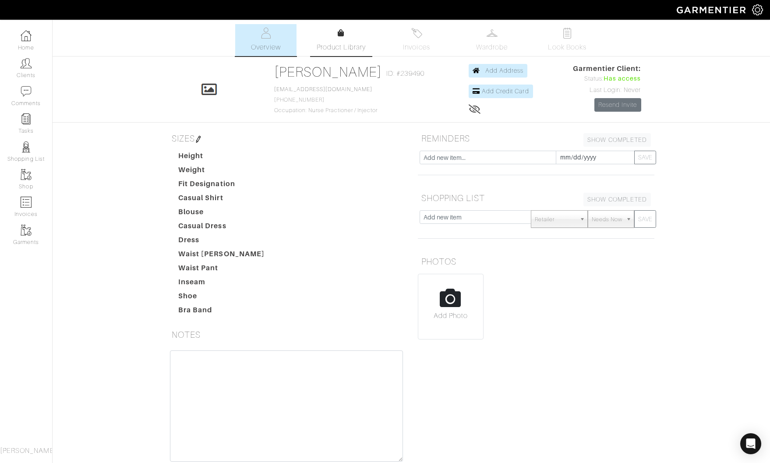
click at [333, 42] on span "Product Library" at bounding box center [342, 47] width 50 height 11
click at [752, 446] on icon "Open Intercom Messenger" at bounding box center [750, 443] width 11 height 11
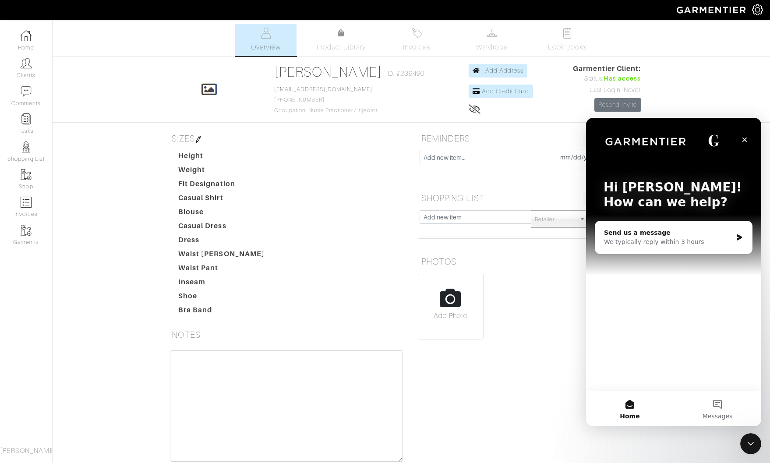
click at [631, 240] on div "We typically reply within 3 hours" at bounding box center [668, 241] width 128 height 9
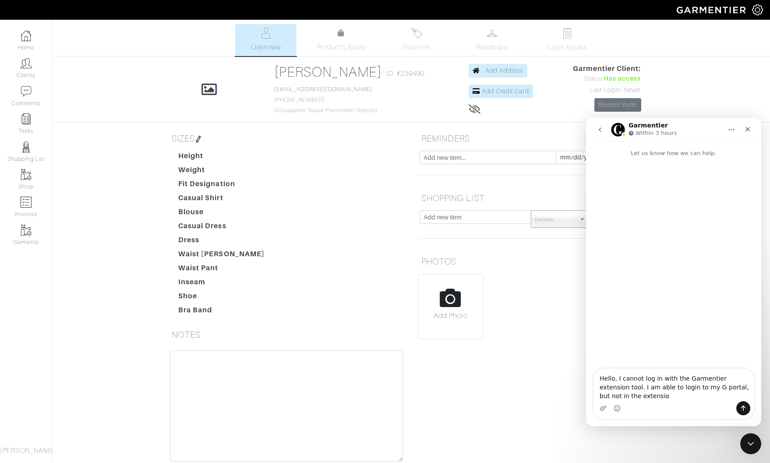
type textarea "Hello, I cannot log in with the Garmentier extension tool. I am able to login t…"
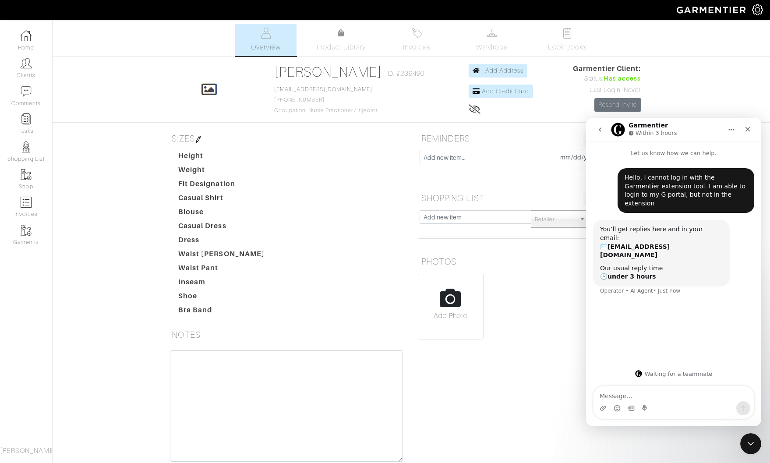
click at [665, 396] on textarea "Message…" at bounding box center [674, 393] width 160 height 15
click at [749, 126] on icon "Close" at bounding box center [747, 129] width 7 height 7
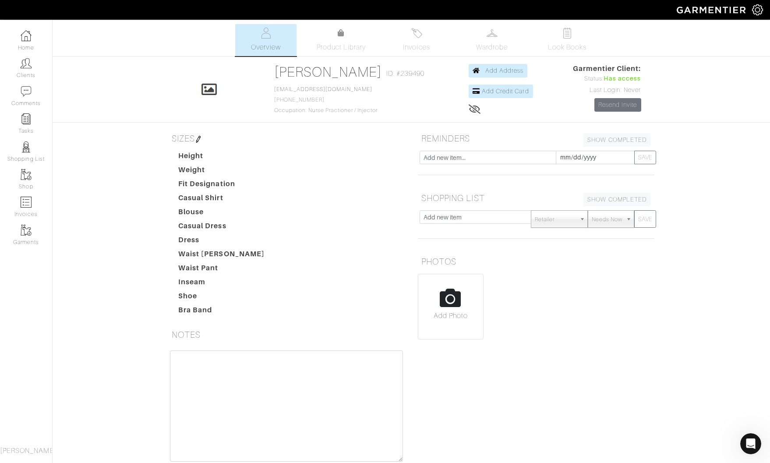
click at [200, 138] on img at bounding box center [198, 139] width 7 height 7
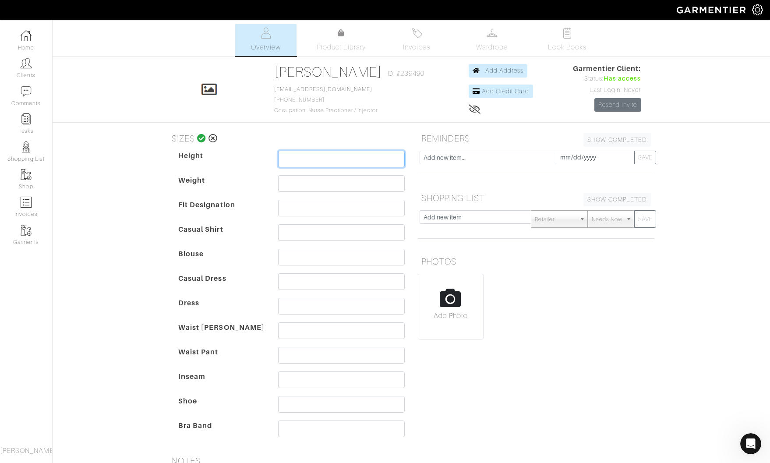
click at [314, 162] on input "text" at bounding box center [341, 159] width 127 height 17
type input "5'3"
click at [317, 182] on input "text" at bounding box center [341, 183] width 127 height 17
type input "110"
click at [313, 210] on input "text" at bounding box center [341, 208] width 127 height 17
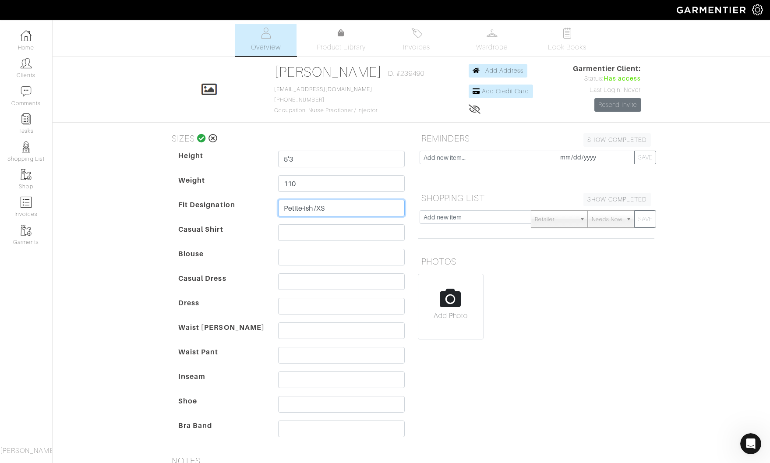
type input "Petite-ish /XS"
click at [301, 238] on input "text" at bounding box center [341, 232] width 127 height 17
type input "XS"
click at [298, 256] on input "text" at bounding box center [341, 257] width 127 height 17
type input "XS"
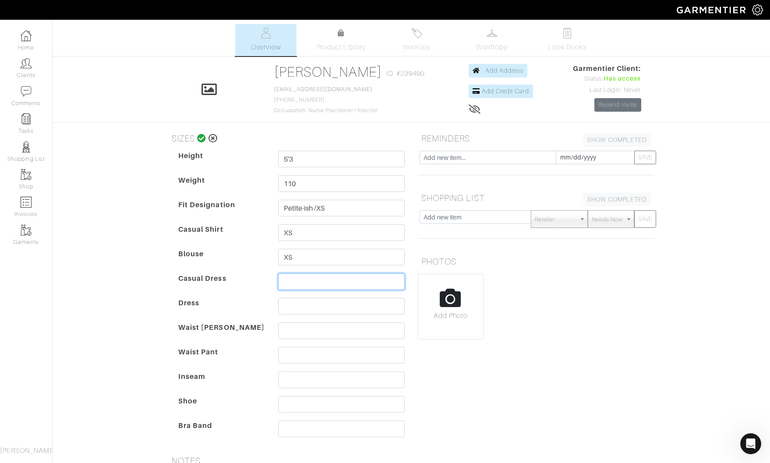
click at [303, 280] on input "text" at bounding box center [341, 281] width 127 height 17
type input "XS"
click at [304, 304] on input "text" at bounding box center [341, 306] width 127 height 17
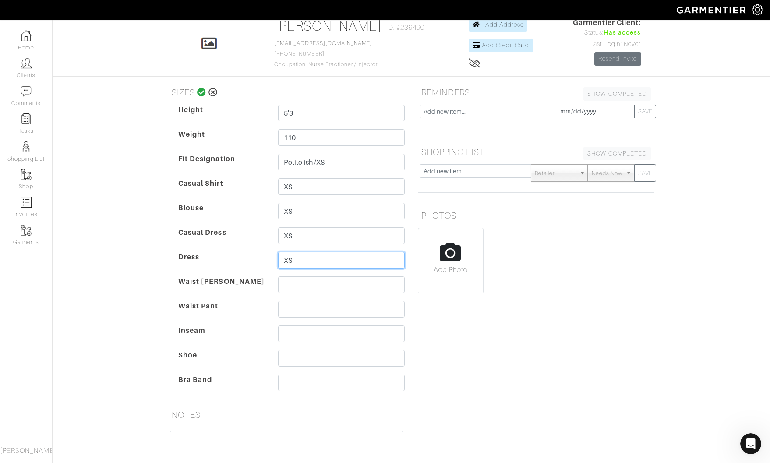
scroll to position [53, 0]
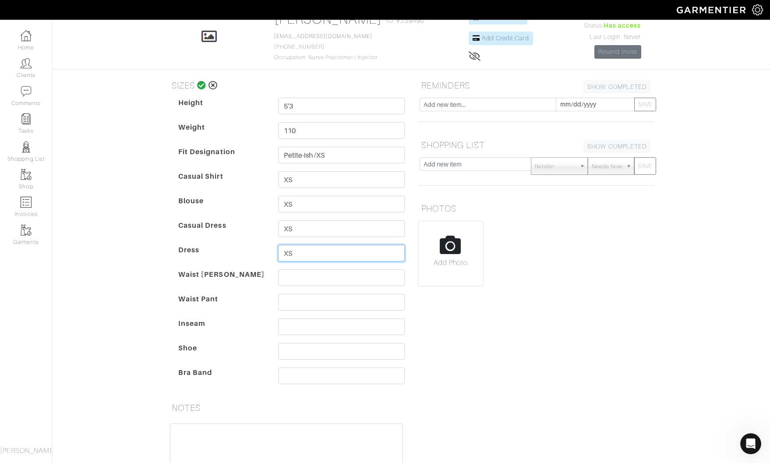
type input "XS"
click at [296, 274] on input "text" at bounding box center [341, 277] width 127 height 17
type input "25"
click at [293, 302] on input "text" at bounding box center [341, 302] width 127 height 17
type input "25"
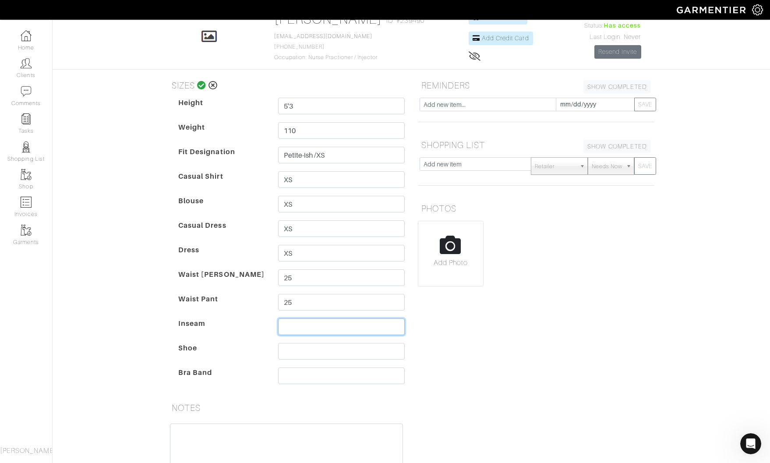
click at [295, 324] on input "text" at bounding box center [341, 327] width 127 height 17
type input "30.5"
click at [326, 350] on input "text" at bounding box center [341, 351] width 127 height 17
type input "8"
click at [313, 375] on input "text" at bounding box center [341, 376] width 127 height 17
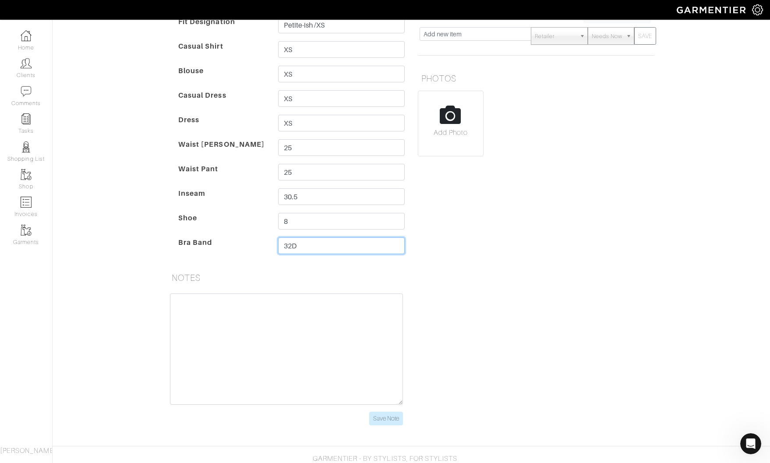
scroll to position [198, 0]
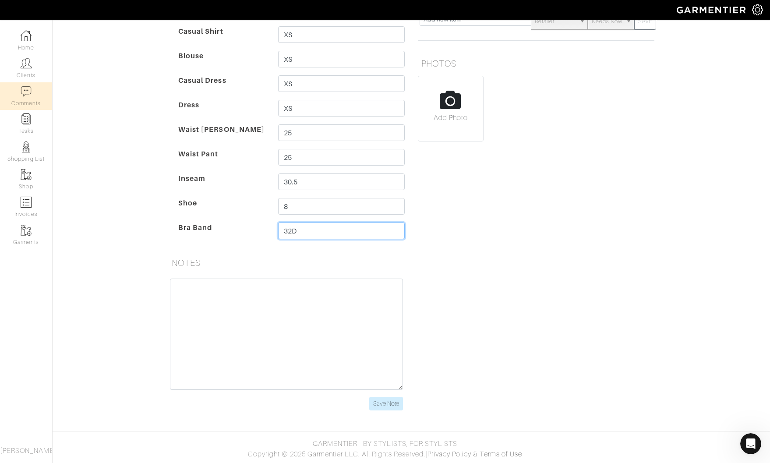
type input "32D"
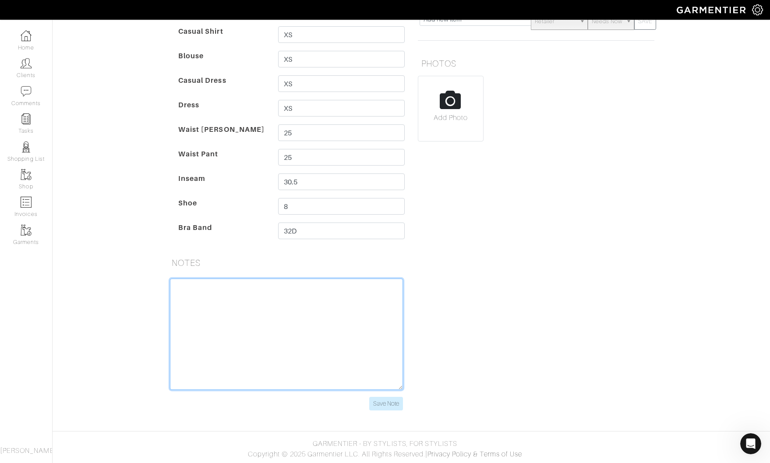
click at [237, 347] on textarea at bounding box center [286, 334] width 233 height 111
paste textarea "Sizing: Shoe size: 8 or 8.5 Pant size: 0/2 Size 25 in jeans Top: XS Height: 5’3…"
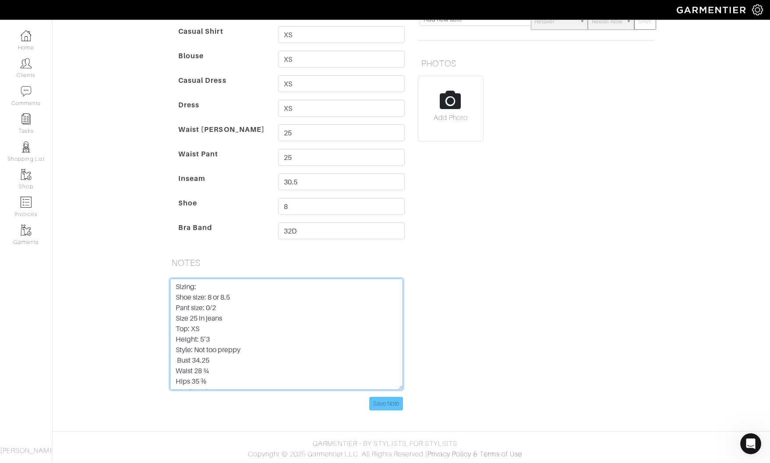
scroll to position [28, 0]
type textarea "Sizing: Shoe size: 8 or 8.5 Pant size: 0/2 Size 25 in jeans Top: XS Height: 5’3…"
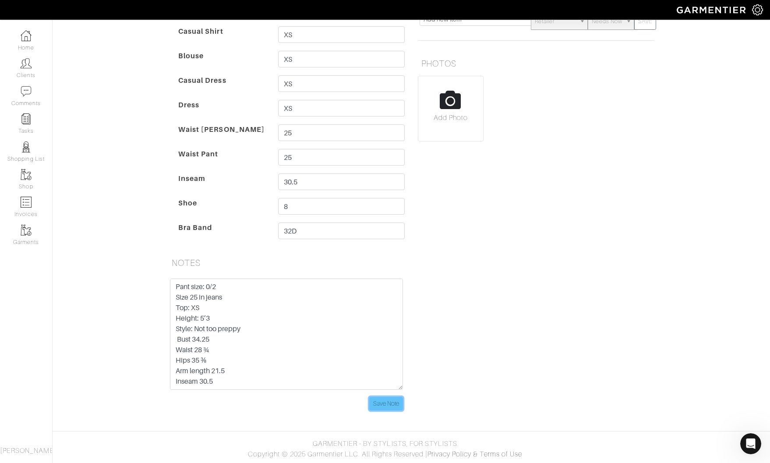
click at [381, 406] on input "Save Note" at bounding box center [386, 404] width 34 height 14
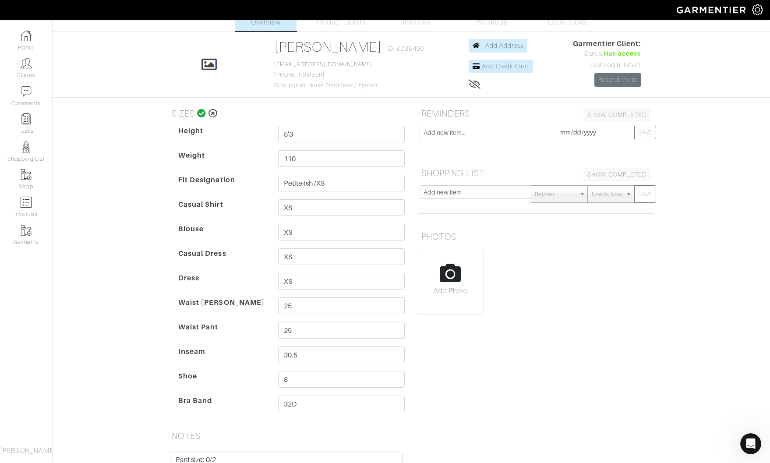
scroll to position [0, 0]
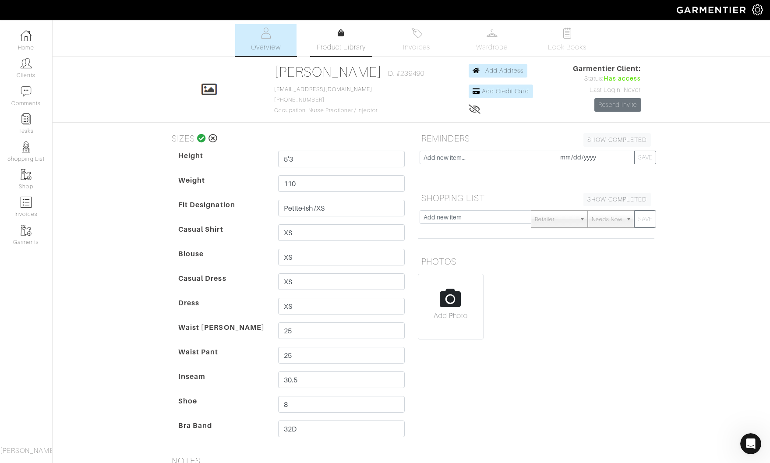
click at [343, 36] on div at bounding box center [341, 33] width 7 height 11
